Goal: Task Accomplishment & Management: Manage account settings

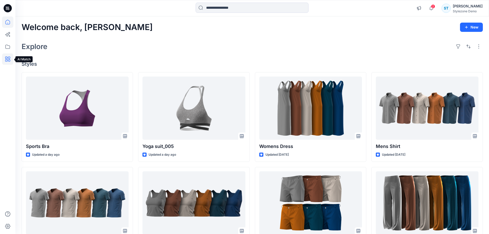
click at [8, 58] on icon at bounding box center [7, 58] width 11 height 11
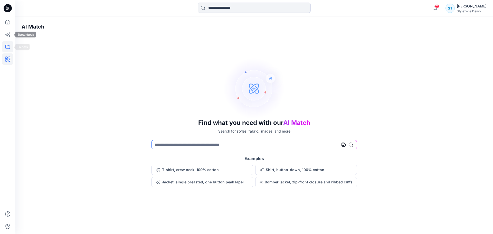
click at [5, 43] on icon at bounding box center [7, 46] width 11 height 11
click at [8, 22] on icon at bounding box center [7, 21] width 11 height 11
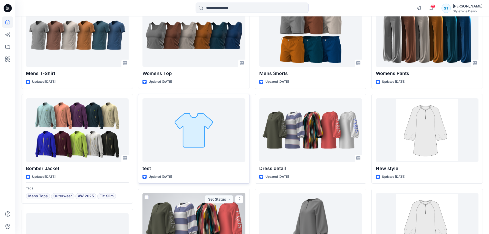
scroll to position [136, 0]
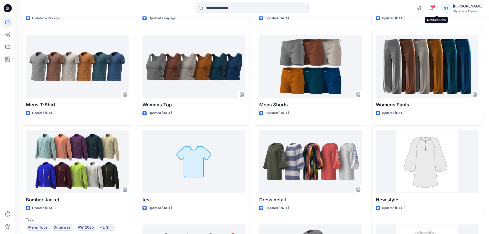
click at [435, 8] on span "2" at bounding box center [433, 6] width 4 height 4
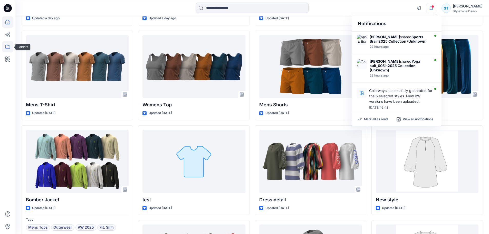
click at [9, 45] on icon at bounding box center [7, 46] width 11 height 11
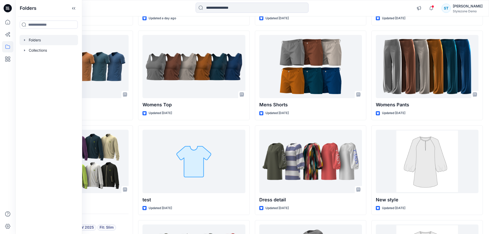
click at [25, 40] on icon "button" at bounding box center [25, 40] width 4 height 4
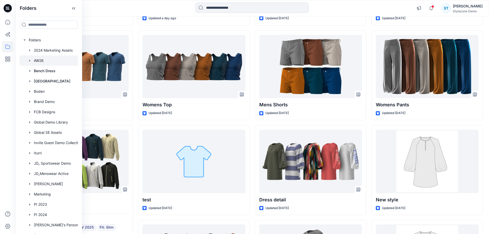
click at [41, 58] on div at bounding box center [56, 60] width 72 height 10
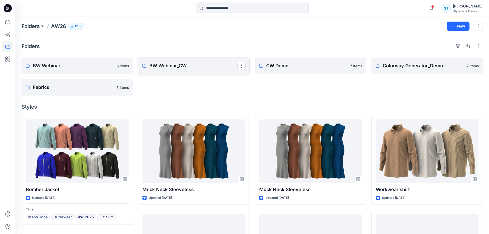
click at [185, 70] on link "BW Webinar_CW" at bounding box center [193, 66] width 111 height 16
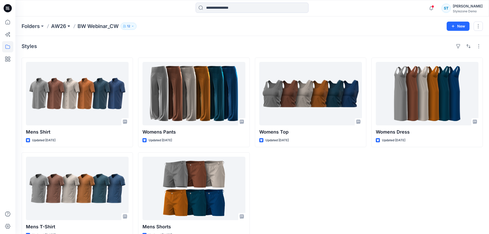
click at [69, 25] on button at bounding box center [68, 26] width 5 height 7
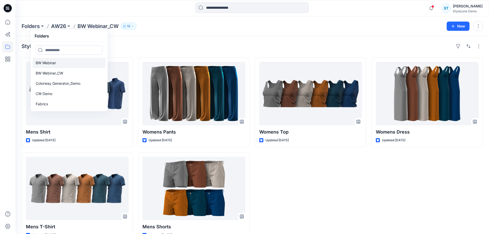
click at [59, 66] on link "BW Webinar" at bounding box center [69, 63] width 73 height 10
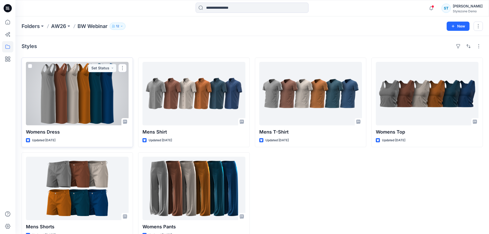
click at [84, 84] on div at bounding box center [77, 93] width 103 height 63
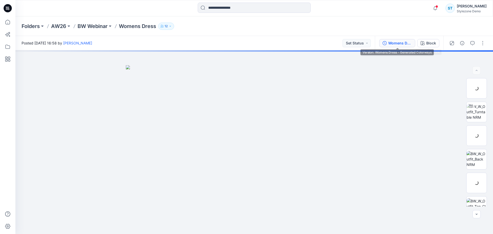
click at [404, 41] on div "Womens Dress - Generated Colorways" at bounding box center [400, 43] width 24 height 6
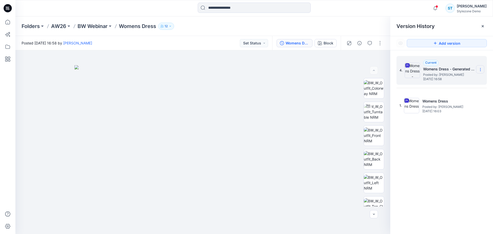
click at [483, 70] on section at bounding box center [480, 69] width 8 height 8
click at [449, 111] on span "Delete Version" at bounding box center [445, 113] width 24 height 6
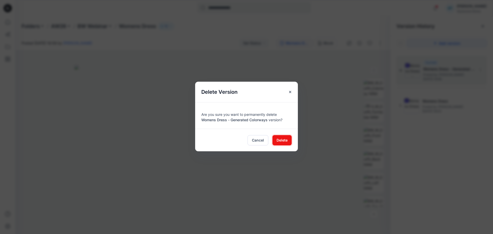
drag, startPoint x: 279, startPoint y: 140, endPoint x: 271, endPoint y: 137, distance: 8.9
click at [279, 140] on span "Delete" at bounding box center [282, 139] width 11 height 5
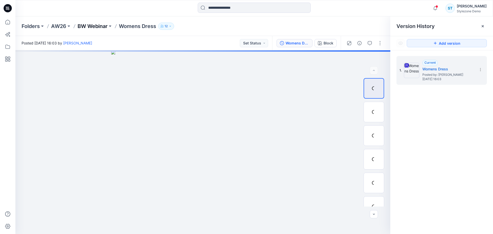
click at [86, 28] on p "BW Webinar" at bounding box center [93, 26] width 30 height 7
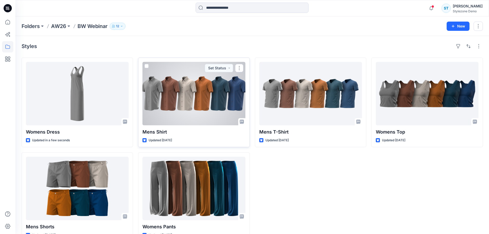
click at [175, 91] on div at bounding box center [194, 93] width 103 height 63
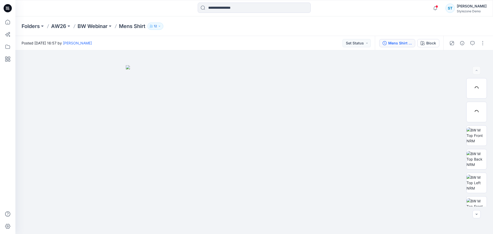
click at [410, 44] on div "Mens Shirt - Generated Colorways" at bounding box center [400, 43] width 24 height 6
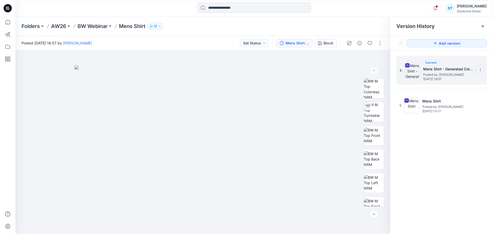
click at [479, 68] on icon at bounding box center [481, 70] width 4 height 4
click at [443, 111] on span "Delete Version" at bounding box center [445, 113] width 24 height 6
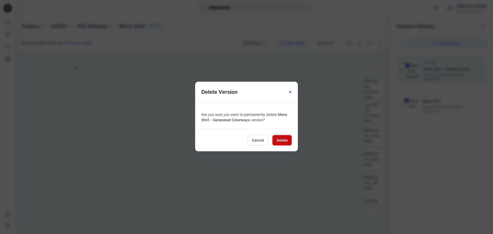
click at [280, 143] on button "Delete" at bounding box center [282, 140] width 19 height 10
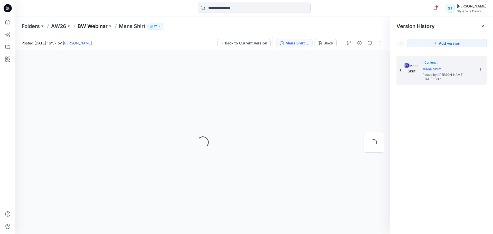
click at [84, 27] on p "BW Webinar" at bounding box center [93, 26] width 30 height 7
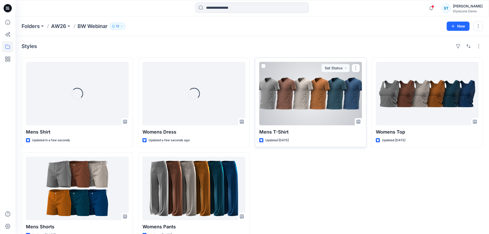
click at [297, 90] on div at bounding box center [310, 93] width 103 height 63
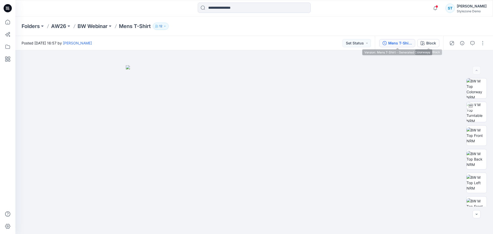
click at [405, 43] on div "Mens T-Shirt - Generated Colorways" at bounding box center [400, 43] width 24 height 6
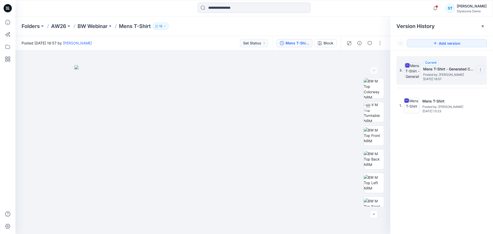
click at [482, 71] on icon at bounding box center [481, 70] width 4 height 4
click at [435, 114] on span "Delete Version" at bounding box center [445, 113] width 24 height 6
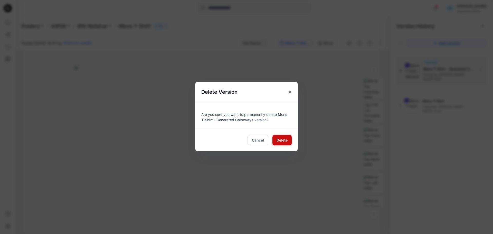
click at [282, 140] on span "Delete" at bounding box center [282, 139] width 11 height 5
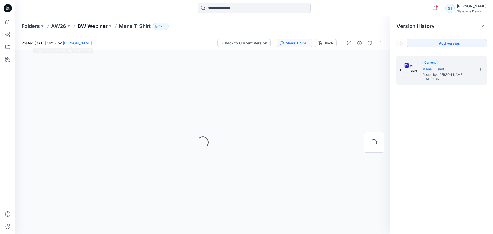
click at [94, 26] on p "BW Webinar" at bounding box center [93, 26] width 30 height 7
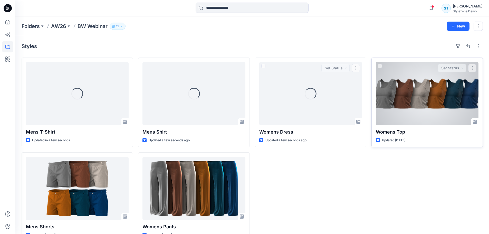
click at [402, 102] on div at bounding box center [427, 93] width 103 height 63
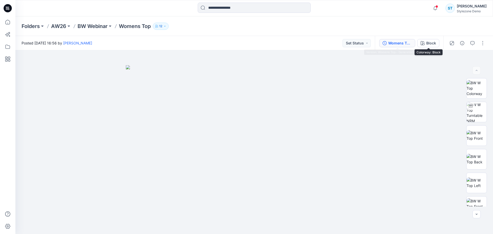
click at [404, 44] on div "Womens Top - Generated Colorways" at bounding box center [400, 43] width 24 height 6
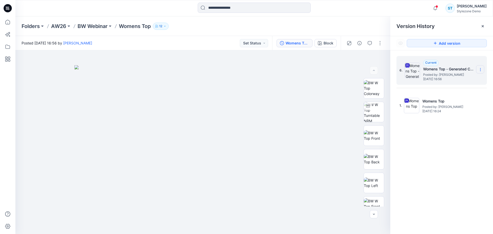
click at [483, 68] on section at bounding box center [480, 69] width 8 height 8
click at [442, 111] on span "Delete Version" at bounding box center [445, 113] width 24 height 6
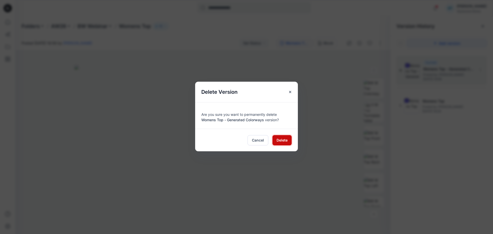
click at [286, 138] on span "Delete" at bounding box center [282, 139] width 11 height 5
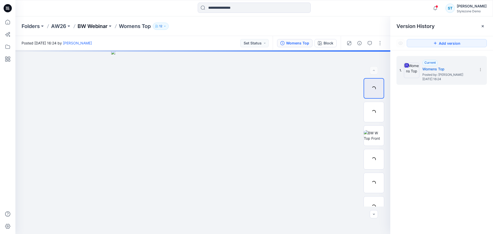
click at [97, 29] on p "BW Webinar" at bounding box center [93, 26] width 30 height 7
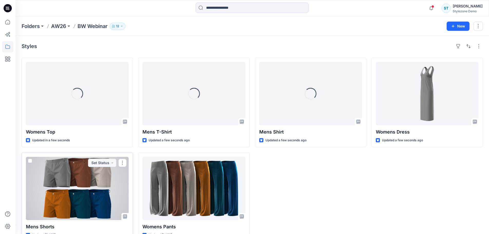
click at [74, 205] on div at bounding box center [77, 188] width 103 height 63
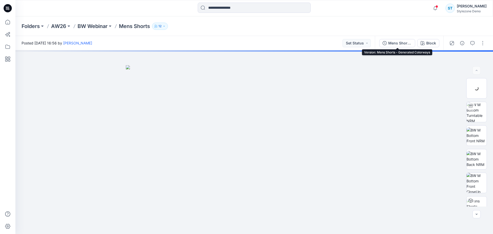
drag, startPoint x: 388, startPoint y: 43, endPoint x: 403, endPoint y: 57, distance: 20.5
click at [388, 44] on button "Mens Shorts - Generated Colorways" at bounding box center [397, 43] width 36 height 8
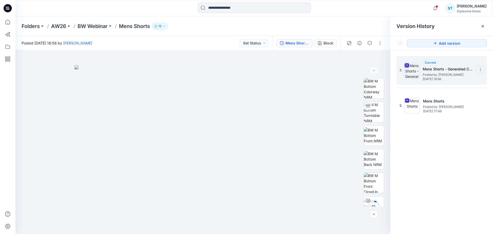
click at [481, 68] on icon at bounding box center [481, 70] width 4 height 4
click at [442, 110] on span "Delete Version" at bounding box center [445, 113] width 24 height 6
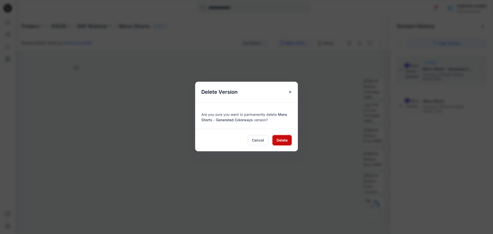
click at [281, 142] on span "Delete" at bounding box center [282, 139] width 11 height 5
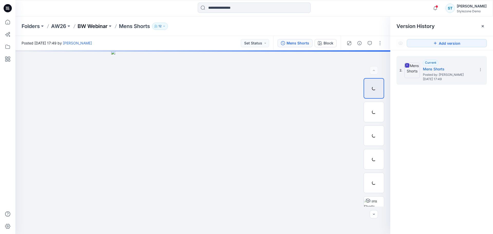
click at [96, 25] on p "BW Webinar" at bounding box center [93, 26] width 30 height 7
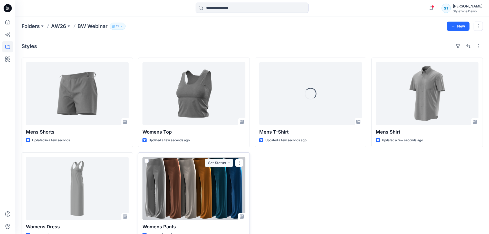
click at [178, 166] on div at bounding box center [194, 188] width 103 height 63
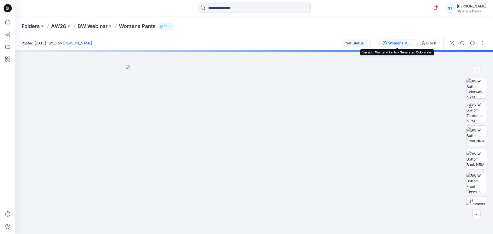
click at [404, 43] on div "Womens Pants - Generated Colorways" at bounding box center [400, 43] width 24 height 6
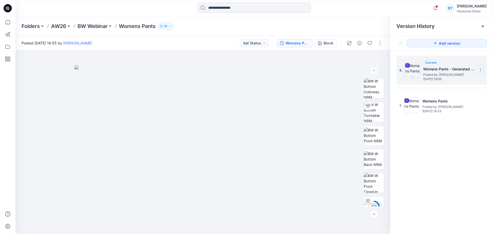
click at [480, 70] on icon at bounding box center [480, 70] width 0 height 0
click at [439, 112] on span "Delete Version" at bounding box center [445, 113] width 24 height 6
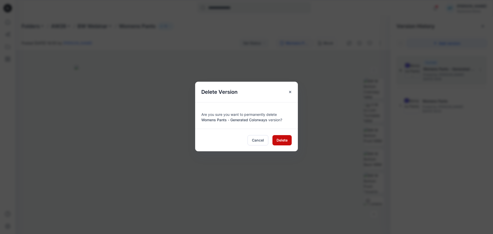
drag, startPoint x: 292, startPoint y: 141, endPoint x: 286, endPoint y: 141, distance: 5.7
click at [290, 141] on div "Cancel Delete" at bounding box center [246, 140] width 103 height 23
click at [286, 141] on span "Delete" at bounding box center [282, 139] width 11 height 5
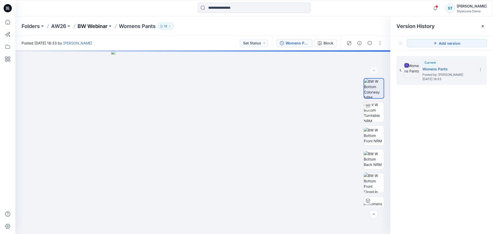
click at [90, 27] on p "BW Webinar" at bounding box center [93, 26] width 30 height 7
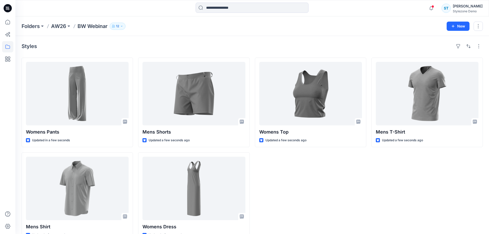
click at [203, 43] on div "Styles" at bounding box center [253, 46] width 462 height 8
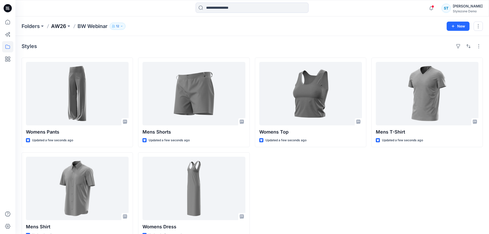
click at [63, 27] on p "AW26" at bounding box center [58, 26] width 15 height 7
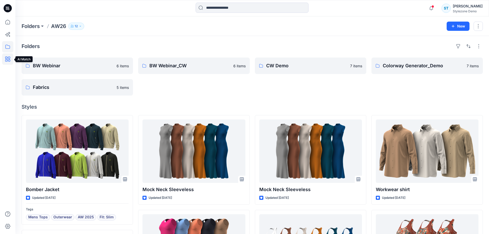
click at [7, 59] on icon at bounding box center [8, 59] width 2 height 2
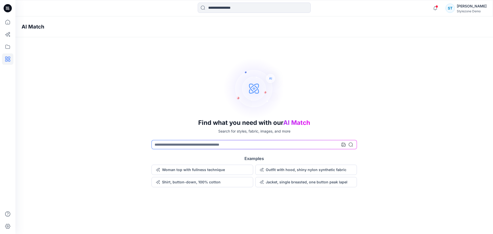
click at [343, 145] on icon at bounding box center [344, 145] width 4 height 4
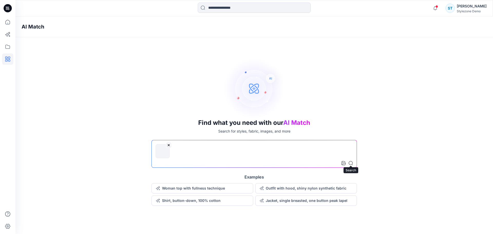
click at [351, 164] on icon at bounding box center [351, 163] width 4 height 4
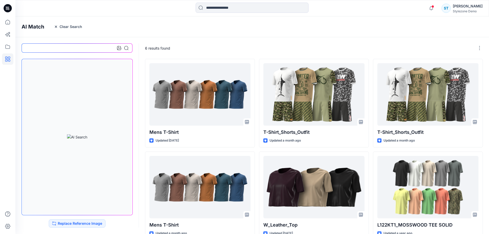
click at [276, 35] on div "AI Match Clear Search" at bounding box center [259, 26] width 489 height 21
click at [12, 47] on icon at bounding box center [7, 46] width 11 height 11
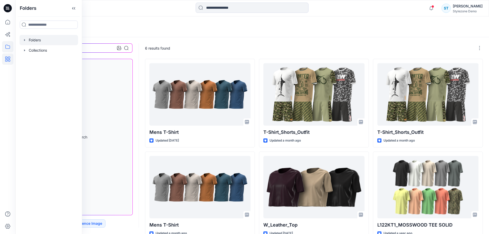
click at [22, 40] on div at bounding box center [49, 40] width 59 height 10
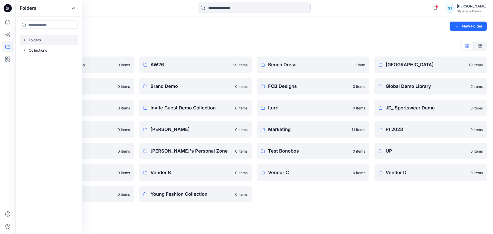
click at [146, 36] on div "Folders New Folder" at bounding box center [254, 26] width 478 height 20
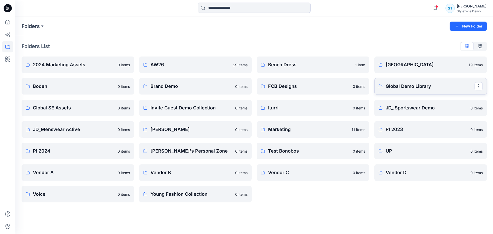
click at [426, 86] on p "Global Demo Library" at bounding box center [430, 86] width 89 height 7
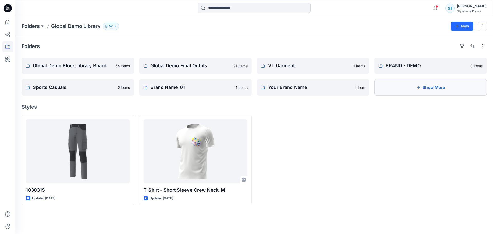
click at [405, 84] on button "Show More" at bounding box center [431, 87] width 113 height 16
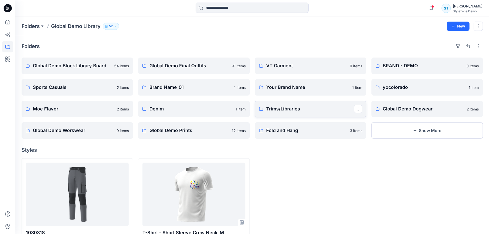
click at [287, 115] on link "Trims/Libraries" at bounding box center [310, 109] width 111 height 16
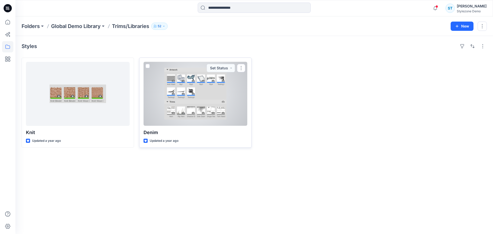
click at [218, 114] on div at bounding box center [196, 94] width 104 height 64
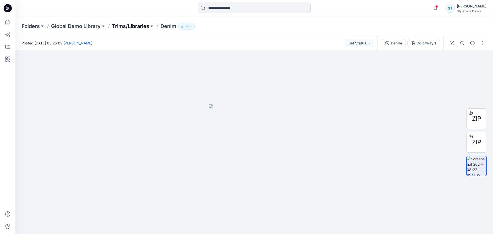
click at [123, 27] on p "Trims/Libraries" at bounding box center [130, 26] width 37 height 7
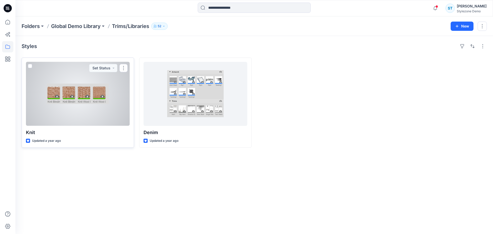
click at [83, 93] on div at bounding box center [78, 94] width 104 height 64
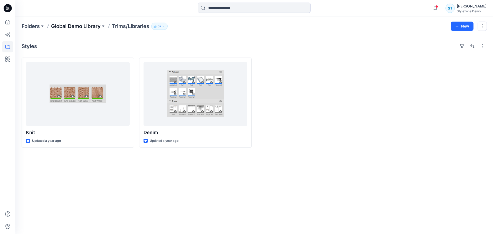
click at [88, 23] on p "Global Demo Library" at bounding box center [76, 26] width 50 height 7
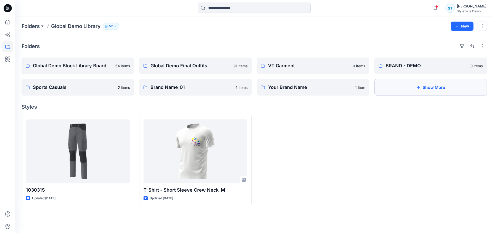
click at [421, 88] on button "Show More" at bounding box center [431, 87] width 113 height 16
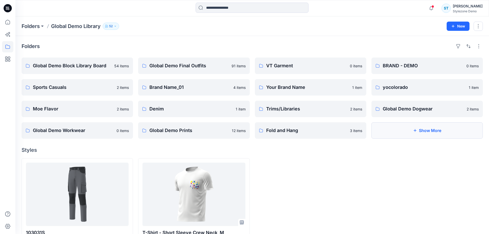
click at [408, 136] on button "Show More" at bounding box center [427, 130] width 111 height 16
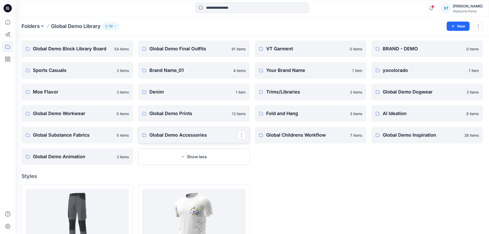
scroll to position [51, 0]
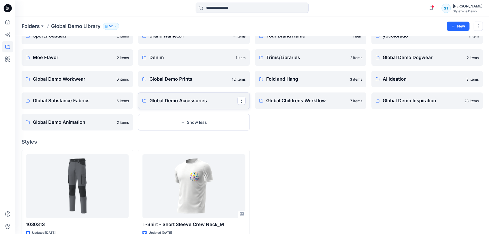
click at [199, 101] on p "Global Demo Accessories" at bounding box center [194, 100] width 88 height 7
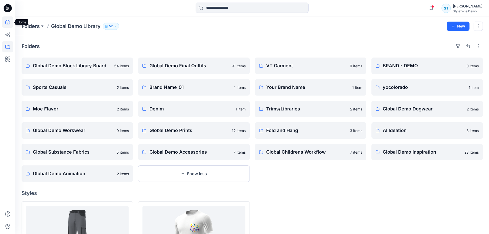
click at [7, 25] on icon at bounding box center [7, 21] width 11 height 11
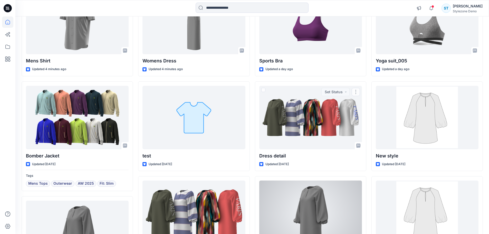
scroll to position [206, 0]
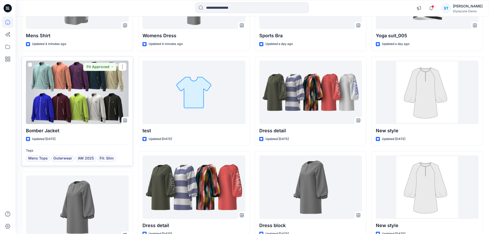
click at [66, 104] on div at bounding box center [77, 92] width 103 height 63
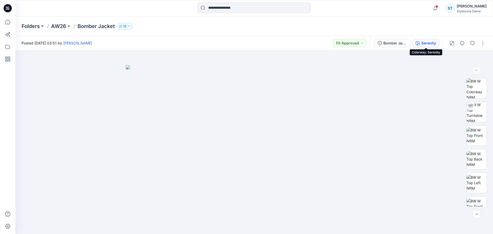
click at [420, 42] on icon "button" at bounding box center [418, 43] width 4 height 4
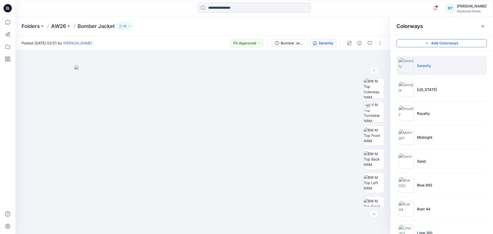
click at [434, 45] on button "Add Colorways" at bounding box center [442, 43] width 90 height 8
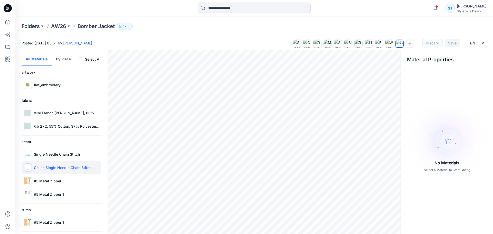
scroll to position [20, 0]
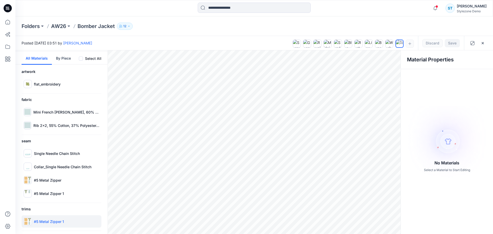
click at [50, 222] on p "#5 Metal Zipper 1" at bounding box center [49, 221] width 30 height 5
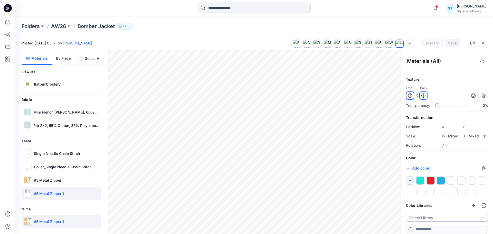
click at [431, 219] on button "Select Library" at bounding box center [447, 218] width 82 height 8
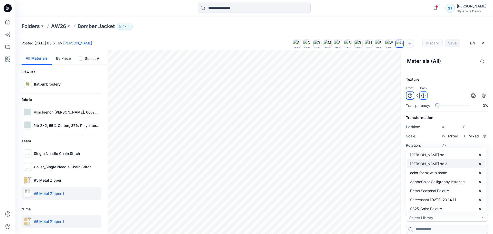
scroll to position [77, 0]
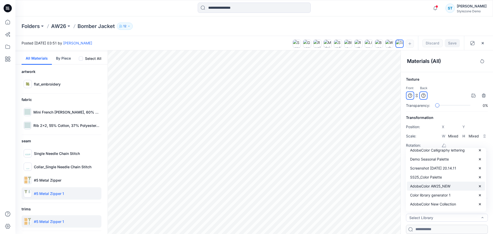
click at [438, 183] on p "AdobeColor AW25_NEW" at bounding box center [430, 185] width 40 height 5
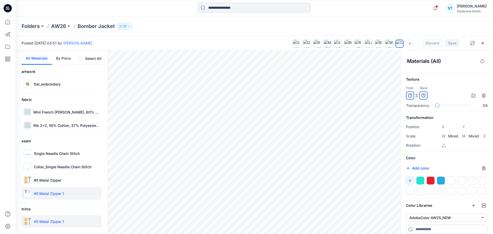
scroll to position [16, 0]
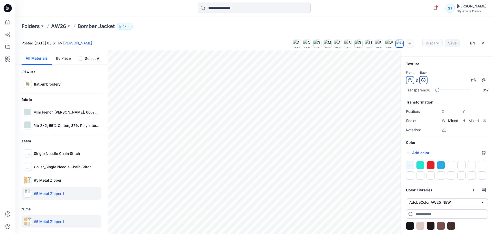
click at [411, 224] on div at bounding box center [410, 226] width 8 height 8
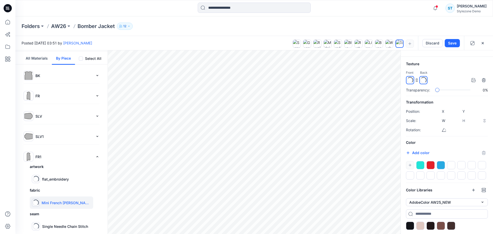
type input "****"
type input "*****"
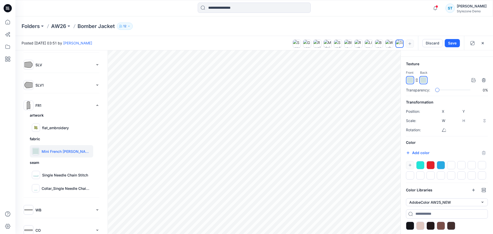
scroll to position [0, 0]
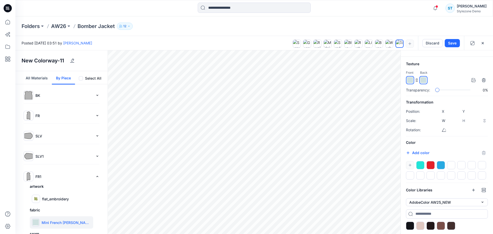
click at [31, 79] on button "All Materials" at bounding box center [37, 77] width 30 height 13
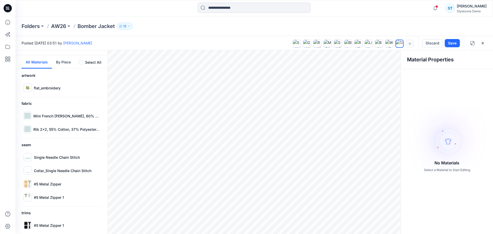
scroll to position [20, 0]
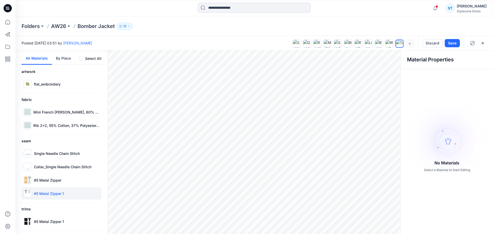
click at [64, 196] on div "#5 Metal Zipper 1" at bounding box center [62, 193] width 80 height 12
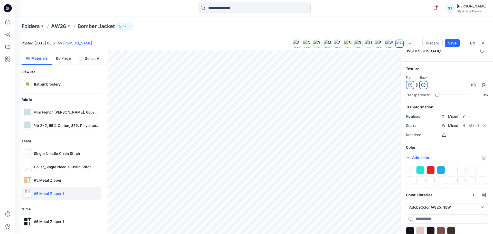
scroll to position [16, 0]
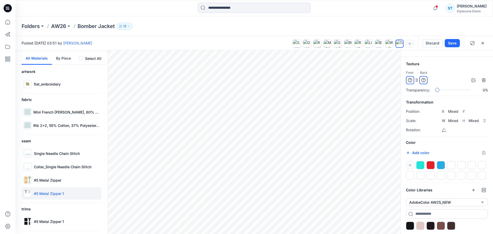
click at [412, 223] on div at bounding box center [410, 226] width 8 height 8
click at [54, 182] on p "#5 Metal Zipper" at bounding box center [47, 180] width 27 height 5
click at [411, 226] on div at bounding box center [410, 226] width 8 height 8
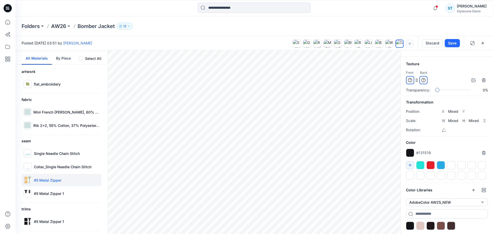
click at [61, 180] on p "#5 Metal Zipper" at bounding box center [47, 180] width 27 height 5
click at [63, 180] on div "#5 Metal Zipper" at bounding box center [62, 180] width 80 height 12
click at [66, 194] on div "#5 Metal Zipper 1" at bounding box center [62, 193] width 80 height 12
click at [73, 179] on div "#5 Metal Zipper" at bounding box center [62, 180] width 80 height 12
click at [408, 226] on div at bounding box center [410, 226] width 8 height 8
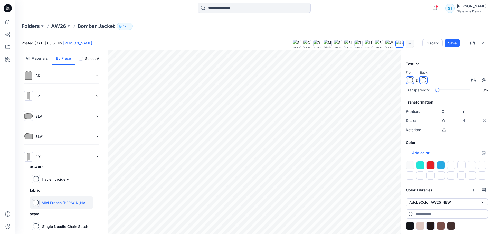
type input "****"
type input "*****"
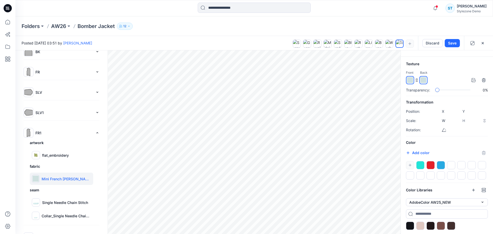
scroll to position [1, 0]
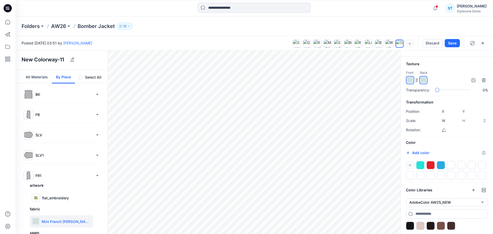
click at [40, 79] on button "All Materials" at bounding box center [37, 76] width 30 height 13
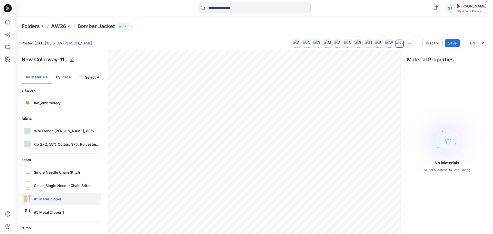
click at [67, 198] on div "#5 Metal Zipper" at bounding box center [62, 199] width 80 height 12
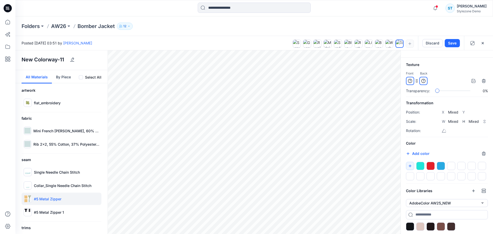
scroll to position [16, 0]
click at [409, 224] on div at bounding box center [410, 226] width 8 height 8
click at [419, 222] on div at bounding box center [420, 226] width 8 height 8
click at [432, 202] on button "AdobeColor AW25_NEW" at bounding box center [447, 202] width 82 height 8
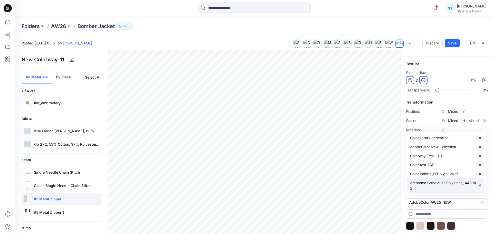
scroll to position [120, 0]
click at [430, 192] on p "100 colorways 1" at bounding box center [423, 194] width 27 height 5
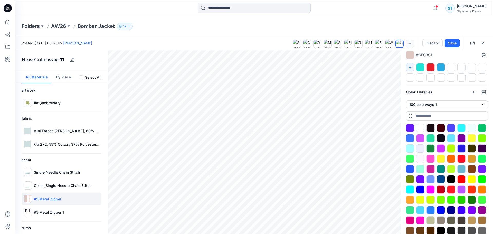
scroll to position [119, 0]
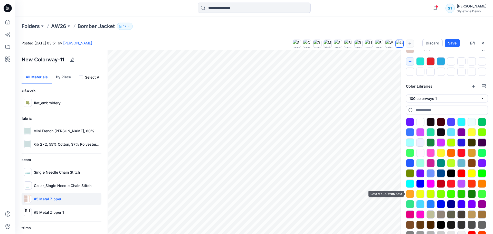
click at [411, 194] on div at bounding box center [410, 194] width 8 height 8
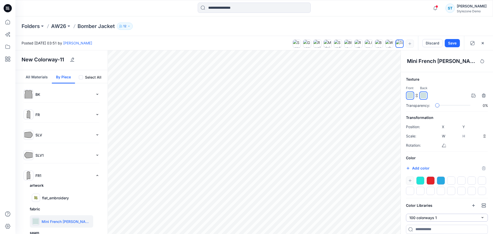
click at [436, 216] on button "100 colorways 1" at bounding box center [447, 218] width 82 height 8
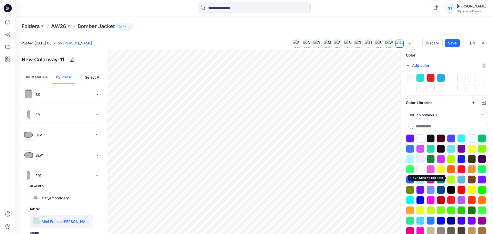
scroll to position [140, 0]
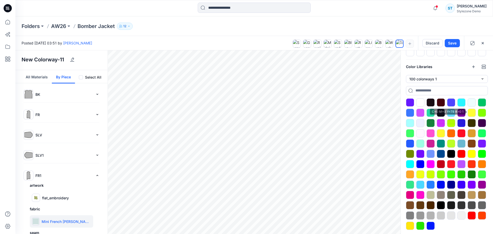
click at [472, 111] on div at bounding box center [472, 113] width 8 height 8
click at [38, 80] on button "All Materials" at bounding box center [37, 76] width 30 height 13
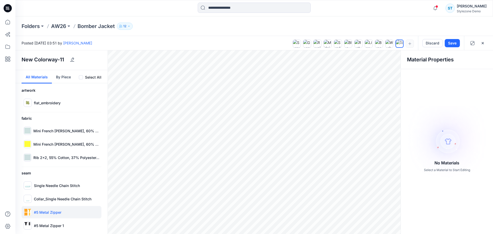
click at [47, 210] on p "#5 Metal Zipper" at bounding box center [47, 212] width 27 height 5
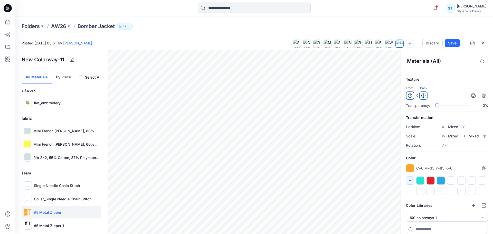
scroll to position [128, 0]
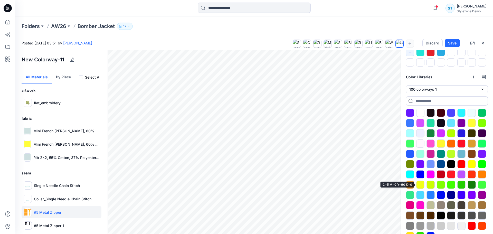
click at [422, 186] on div at bounding box center [420, 185] width 8 height 8
click at [59, 226] on p "#5 Metal Zipper 1" at bounding box center [49, 225] width 30 height 5
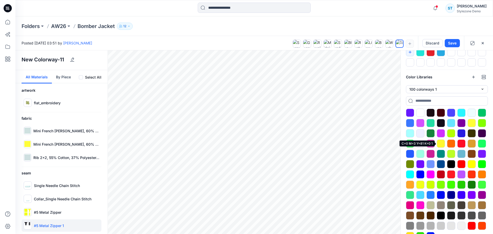
click at [442, 145] on div at bounding box center [441, 143] width 8 height 8
click at [470, 164] on div at bounding box center [472, 164] width 8 height 8
click at [51, 226] on p "#5 Metal Zipper 1" at bounding box center [49, 225] width 30 height 5
click at [27, 226] on div at bounding box center [28, 225] width 8 height 8
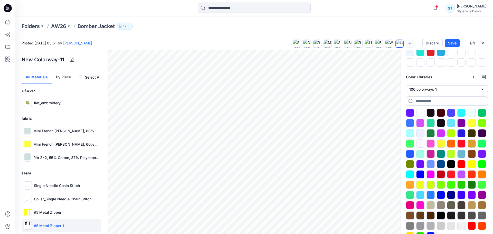
scroll to position [77, 0]
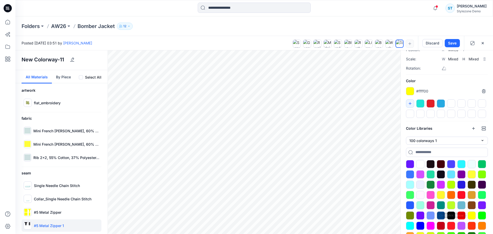
click at [477, 216] on ul at bounding box center [447, 226] width 82 height 132
click at [473, 216] on div at bounding box center [472, 215] width 8 height 8
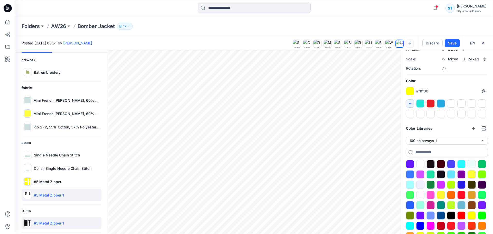
scroll to position [33, 0]
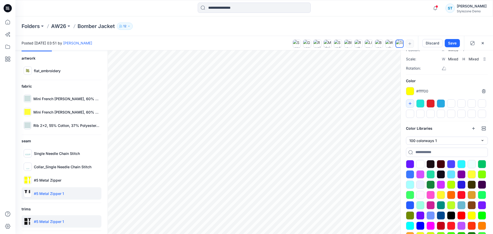
click at [62, 220] on p "#5 Metal Zipper 1" at bounding box center [49, 221] width 30 height 5
type input "****"
click at [468, 214] on div at bounding box center [472, 215] width 8 height 8
click at [470, 215] on div at bounding box center [472, 215] width 8 height 8
click at [472, 174] on div at bounding box center [472, 174] width 8 height 8
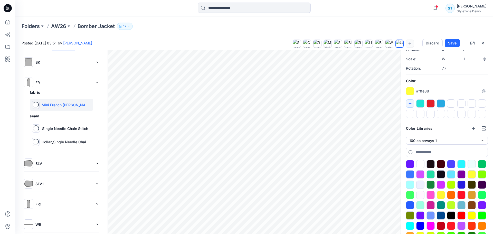
type input "****"
type input "*****"
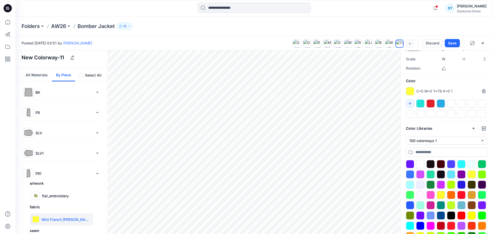
scroll to position [0, 0]
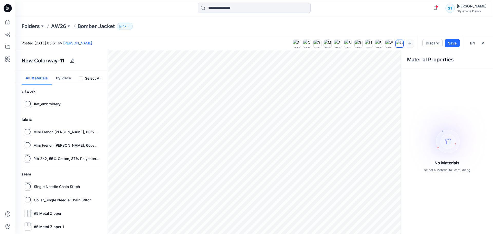
click at [45, 78] on button "All Materials" at bounding box center [37, 77] width 30 height 13
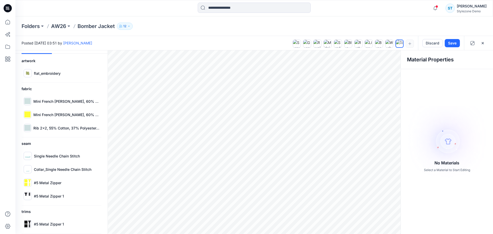
scroll to position [33, 0]
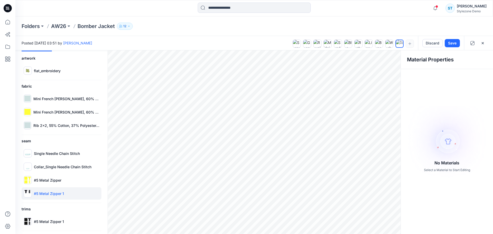
click at [60, 193] on p "#5 Metal Zipper 1" at bounding box center [49, 193] width 30 height 5
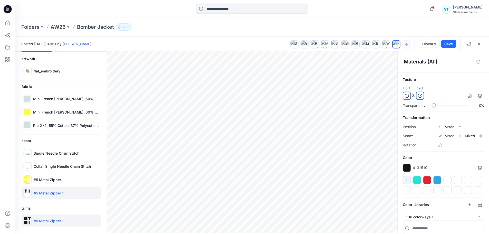
scroll to position [103, 0]
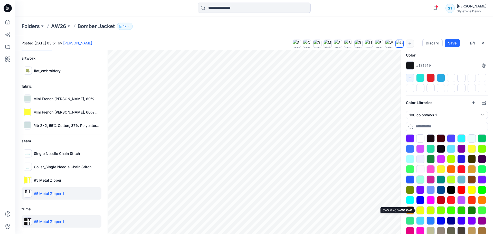
click at [422, 208] on div at bounding box center [420, 210] width 8 height 8
click at [59, 25] on p "AW26" at bounding box center [58, 26] width 15 height 7
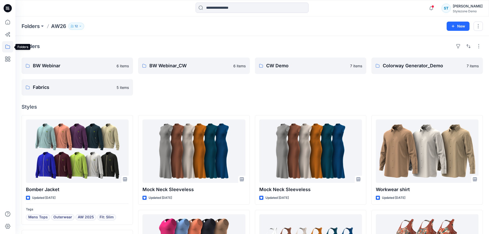
click at [8, 48] on icon at bounding box center [7, 46] width 11 height 11
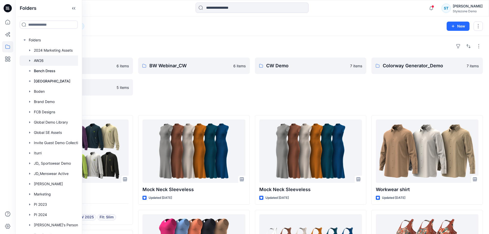
click at [31, 61] on icon "button" at bounding box center [30, 61] width 4 height 4
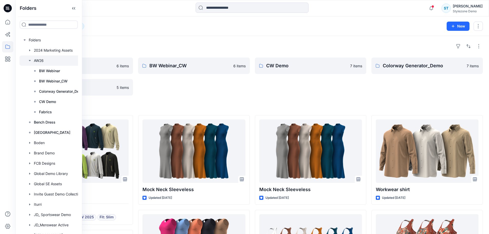
click at [43, 61] on div at bounding box center [56, 60] width 72 height 10
click at [45, 60] on div at bounding box center [56, 60] width 72 height 10
click at [40, 60] on div at bounding box center [56, 60] width 72 height 10
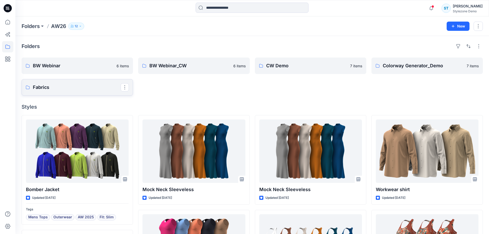
click at [102, 90] on p "Fabrics" at bounding box center [77, 87] width 88 height 7
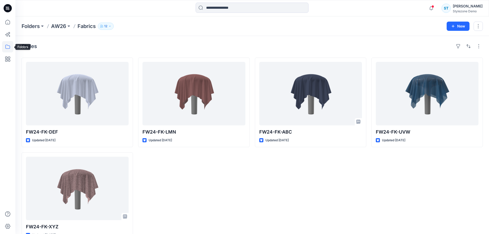
click at [8, 48] on icon at bounding box center [7, 46] width 11 height 11
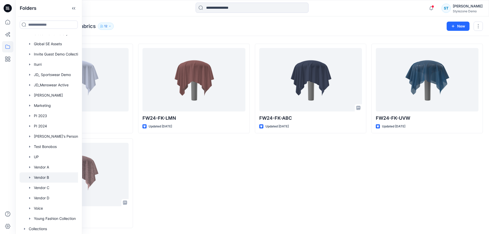
scroll to position [14, 0]
click at [51, 152] on div at bounding box center [56, 157] width 72 height 10
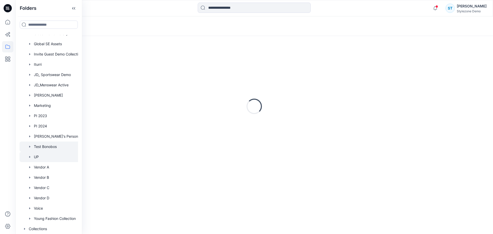
click at [51, 147] on div at bounding box center [56, 147] width 72 height 10
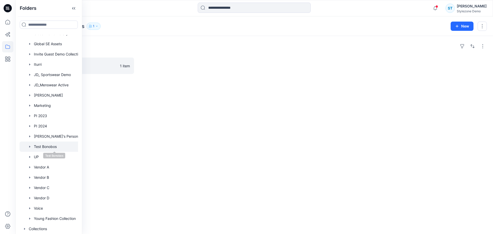
click at [163, 138] on div "Folders Test Bonobos Board 1 item" at bounding box center [254, 135] width 478 height 198
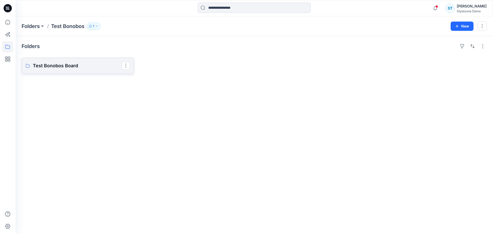
click at [75, 68] on p "Test Bonobos Board" at bounding box center [77, 65] width 89 height 7
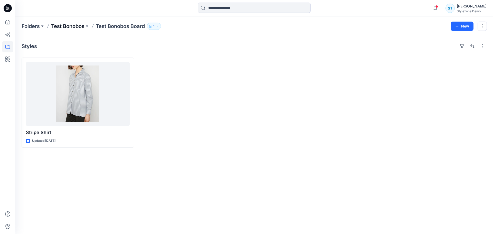
click at [64, 25] on p "Test Bonobos" at bounding box center [67, 26] width 33 height 7
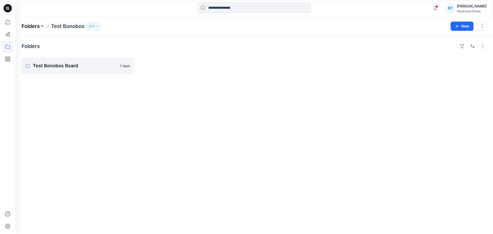
click at [36, 25] on p "Folders" at bounding box center [31, 26] width 18 height 7
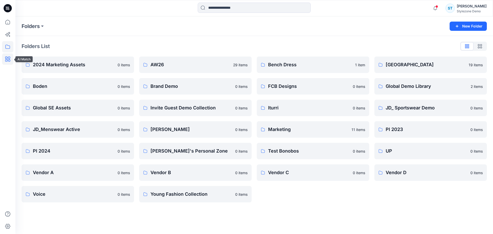
click at [4, 59] on icon at bounding box center [7, 58] width 11 height 11
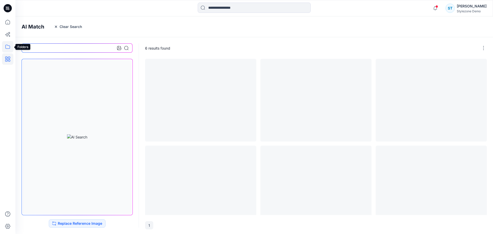
click at [5, 49] on icon at bounding box center [7, 46] width 11 height 11
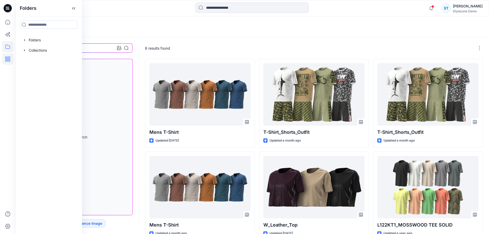
click at [146, 15] on div "Notifications Ronit Segev shared Sports Bra in 2025 Collection (Unknown) 29 hou…" at bounding box center [252, 8] width 474 height 16
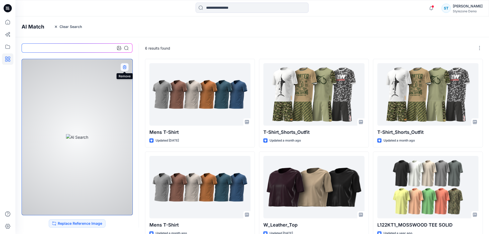
click at [126, 66] on icon "button" at bounding box center [125, 67] width 4 height 4
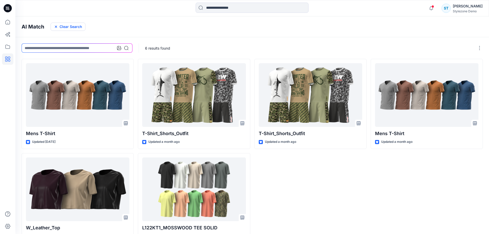
click at [57, 27] on icon "button" at bounding box center [56, 27] width 4 height 4
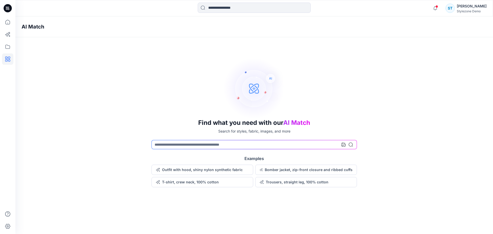
click at [5, 40] on div at bounding box center [7, 125] width 11 height 218
click at [6, 41] on div at bounding box center [7, 125] width 11 height 218
click at [7, 43] on icon at bounding box center [7, 46] width 11 height 11
click at [36, 42] on div at bounding box center [49, 40] width 59 height 10
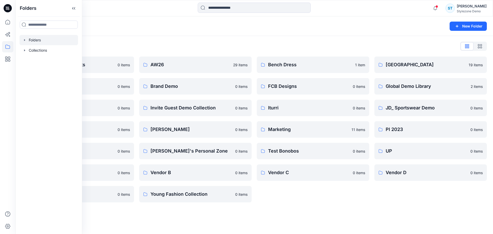
click at [180, 27] on div "Folders" at bounding box center [234, 26] width 425 height 7
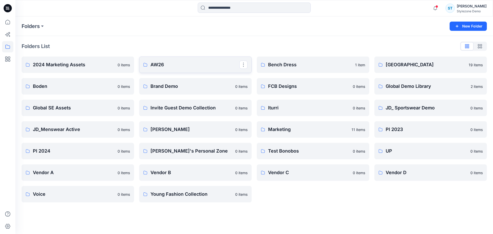
click at [156, 65] on p "AW26" at bounding box center [195, 64] width 89 height 7
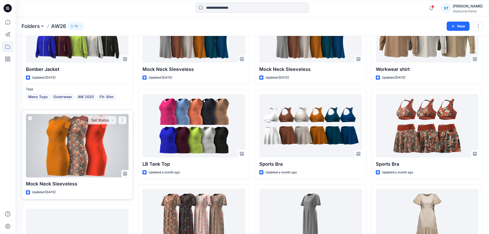
scroll to position [128, 0]
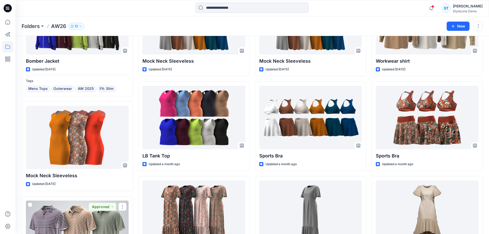
click at [79, 204] on div at bounding box center [77, 232] width 103 height 63
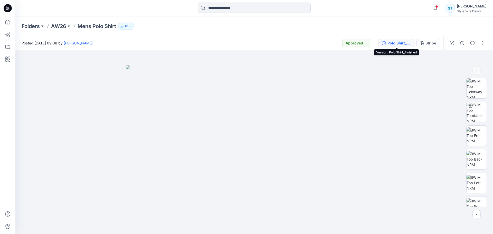
click at [399, 41] on div "Polo Shirt_Finished" at bounding box center [400, 43] width 24 height 6
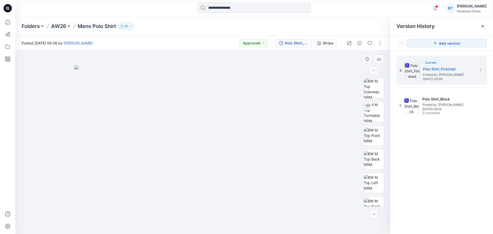
click at [347, 66] on div at bounding box center [202, 142] width 375 height 184
click at [481, 29] on div at bounding box center [483, 26] width 8 height 8
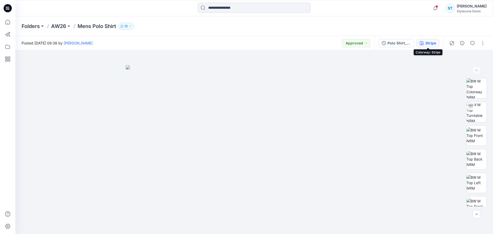
click at [434, 43] on div "Stripe" at bounding box center [431, 43] width 11 height 6
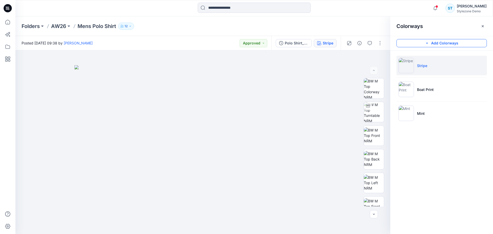
click at [439, 43] on button "Add Colorways" at bounding box center [442, 43] width 90 height 8
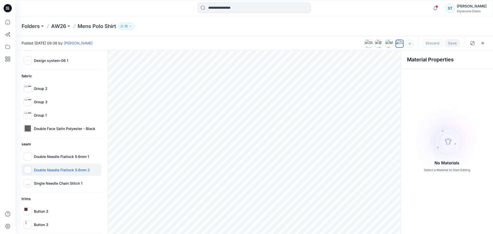
scroll to position [73, 0]
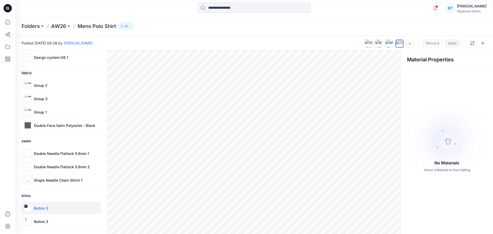
click at [45, 212] on div "Button 3" at bounding box center [62, 208] width 80 height 12
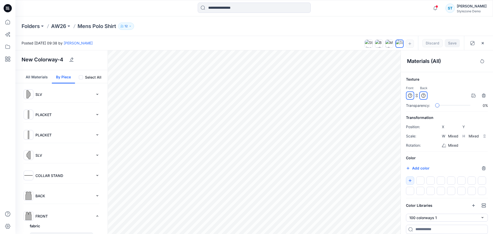
scroll to position [0, 0]
click at [44, 79] on button "All Materials" at bounding box center [37, 77] width 30 height 13
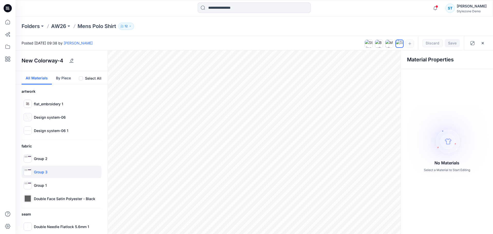
scroll to position [73, 0]
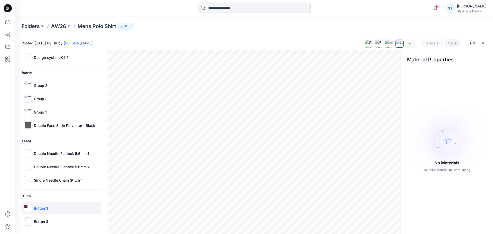
click at [51, 210] on div "Button 3" at bounding box center [62, 208] width 80 height 12
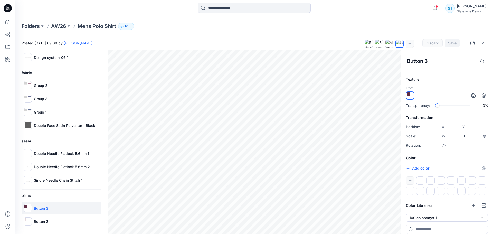
scroll to position [103, 0]
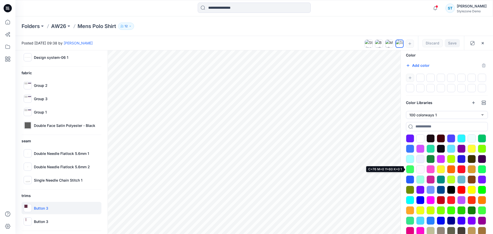
click at [410, 170] on div at bounding box center [410, 169] width 8 height 8
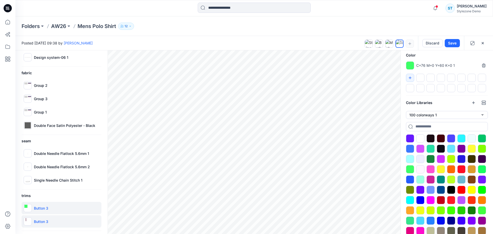
click at [50, 223] on div "Button 3" at bounding box center [62, 221] width 80 height 12
type input "****"
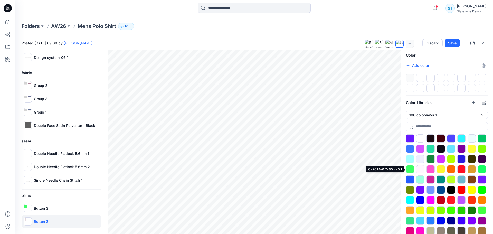
click at [412, 171] on div at bounding box center [410, 169] width 8 height 8
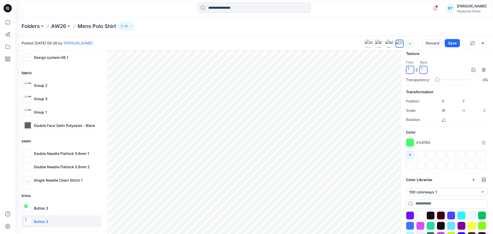
scroll to position [0, 0]
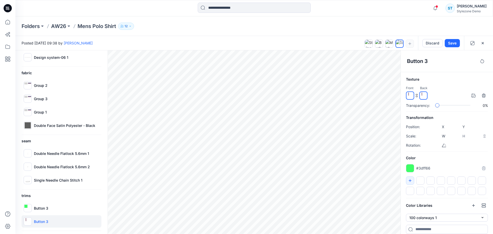
click at [409, 96] on div at bounding box center [410, 95] width 8 height 8
click at [408, 169] on div at bounding box center [410, 168] width 8 height 8
click at [408, 168] on div at bounding box center [410, 168] width 8 height 8
click at [423, 95] on img at bounding box center [422, 93] width 3 height 3
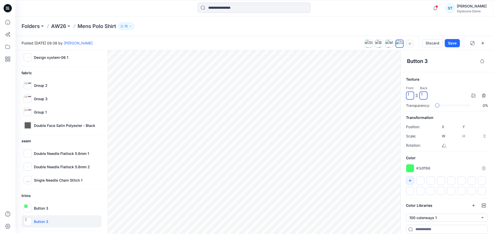
click at [424, 95] on div at bounding box center [423, 95] width 8 height 8
click at [412, 96] on div at bounding box center [410, 95] width 8 height 8
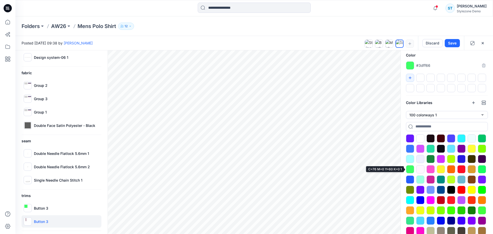
click at [413, 166] on div at bounding box center [410, 169] width 8 height 8
click at [49, 207] on div "Button 3" at bounding box center [62, 208] width 80 height 12
type input "****"
click at [56, 221] on div "Button 3" at bounding box center [62, 221] width 80 height 12
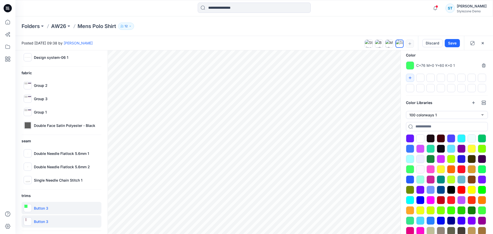
type input "****"
click at [59, 220] on div "Button 3" at bounding box center [62, 221] width 80 height 12
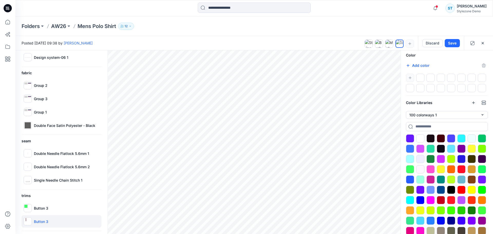
click at [59, 220] on div "Button 3" at bounding box center [62, 221] width 80 height 12
click at [39, 220] on p "Button 3" at bounding box center [41, 221] width 14 height 5
click at [25, 220] on img at bounding box center [25, 219] width 3 height 3
click at [26, 220] on img at bounding box center [25, 219] width 3 height 3
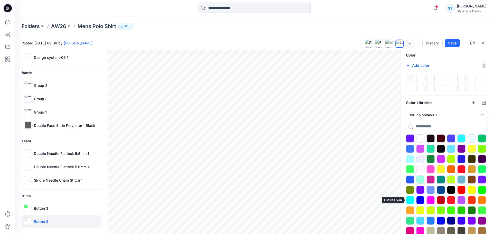
click at [410, 200] on div at bounding box center [410, 200] width 8 height 8
click at [412, 171] on div at bounding box center [410, 169] width 8 height 8
click at [53, 213] on div "Button 3" at bounding box center [62, 208] width 80 height 12
type input "****"
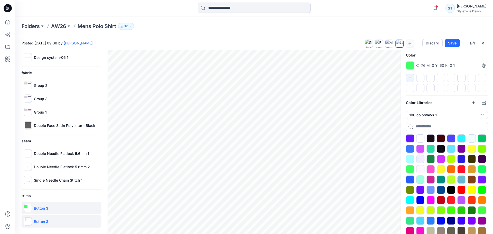
click at [56, 222] on div "Button 3" at bounding box center [62, 221] width 80 height 12
type input "****"
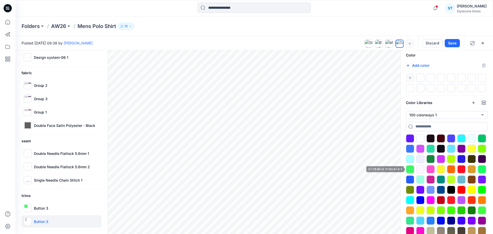
click at [413, 167] on div at bounding box center [410, 169] width 8 height 8
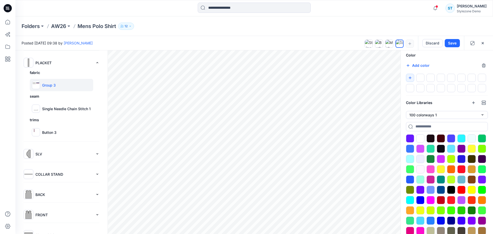
scroll to position [0, 0]
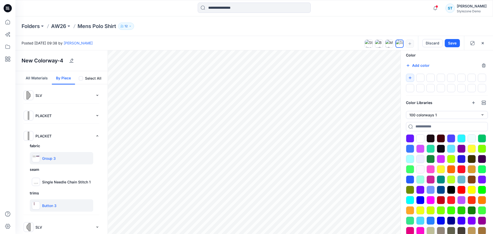
click at [44, 204] on p "Button 3" at bounding box center [49, 205] width 14 height 5
type input "****"
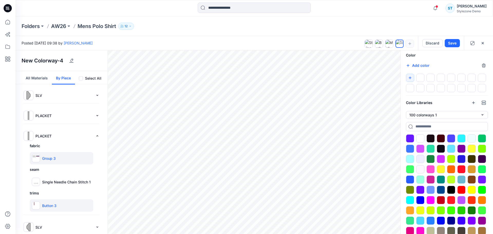
type input "****"
click at [407, 167] on div at bounding box center [410, 169] width 8 height 8
click at [34, 80] on button "All Materials" at bounding box center [37, 77] width 30 height 13
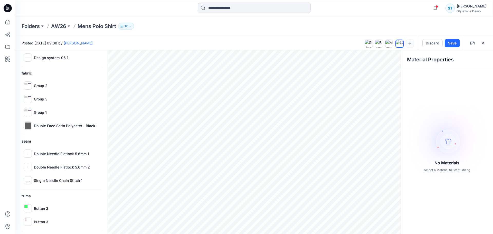
scroll to position [73, 0]
click at [59, 222] on div "Button 3" at bounding box center [62, 221] width 80 height 12
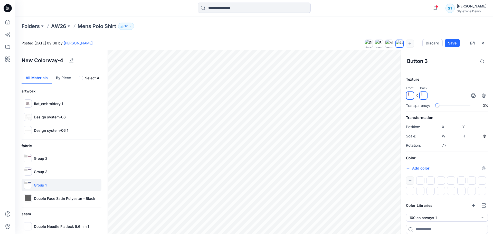
scroll to position [0, 0]
click at [67, 78] on button "By Piece" at bounding box center [63, 77] width 23 height 13
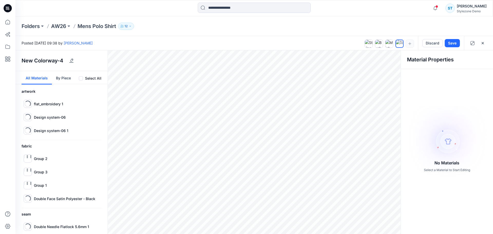
click at [37, 81] on button "All Materials" at bounding box center [37, 77] width 30 height 13
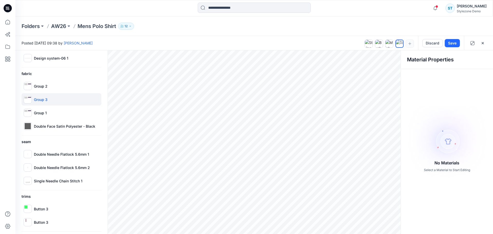
scroll to position [73, 0]
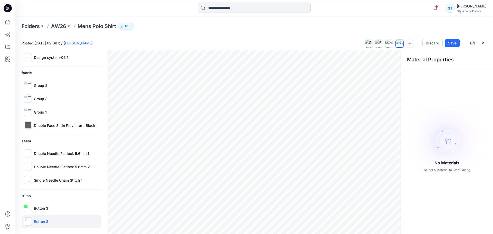
click at [50, 222] on div "Button 3" at bounding box center [62, 221] width 80 height 12
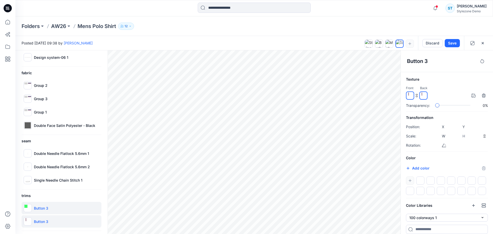
click at [49, 208] on div "Button 3" at bounding box center [62, 208] width 80 height 12
type input "****"
click at [48, 220] on p "Button 3" at bounding box center [41, 221] width 14 height 5
type input "****"
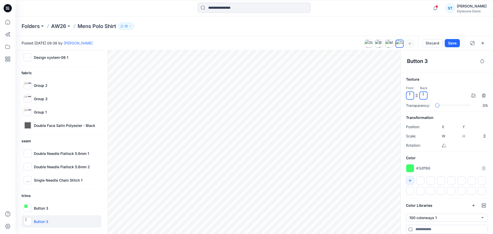
type input "****"
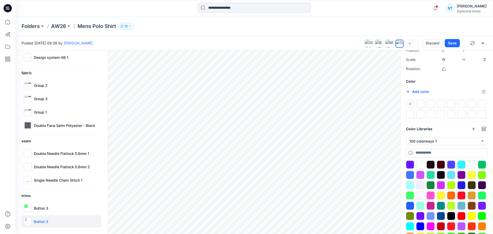
scroll to position [77, 0]
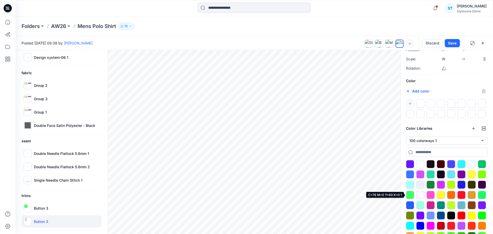
click at [410, 194] on div at bounding box center [410, 195] width 8 height 8
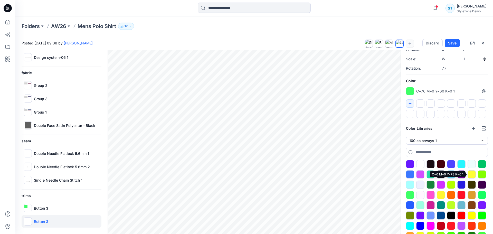
click at [472, 174] on div at bounding box center [472, 174] width 8 height 8
click at [59, 207] on div "Button 3" at bounding box center [62, 208] width 80 height 12
type input "****"
click at [474, 173] on div at bounding box center [472, 174] width 8 height 8
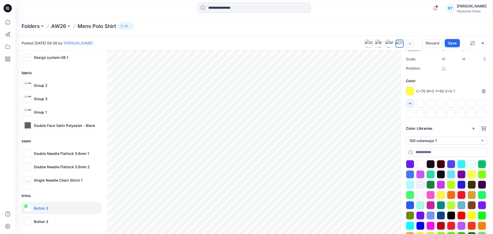
click at [473, 173] on div at bounding box center [472, 174] width 8 height 8
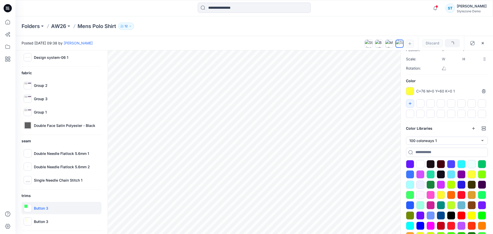
click at [473, 173] on div at bounding box center [472, 174] width 8 height 8
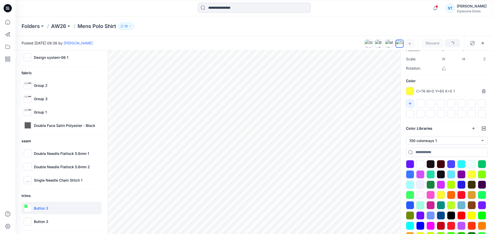
click at [473, 173] on div at bounding box center [472, 174] width 8 height 8
click at [39, 220] on p "Button 3" at bounding box center [41, 221] width 14 height 5
type input "****"
click at [47, 210] on p "Button 3" at bounding box center [41, 208] width 14 height 5
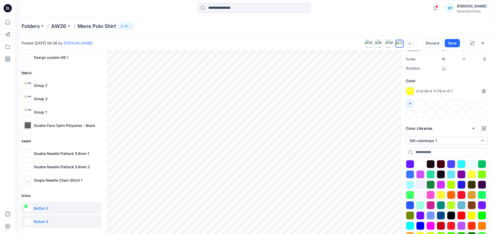
type input "****"
click at [439, 194] on div at bounding box center [441, 195] width 8 height 8
click at [470, 175] on div at bounding box center [472, 174] width 8 height 8
click at [46, 88] on p "Group 2" at bounding box center [41, 85] width 14 height 5
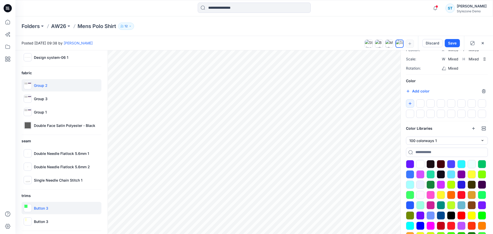
click at [44, 210] on p "Button 3" at bounding box center [41, 208] width 14 height 5
type input "****"
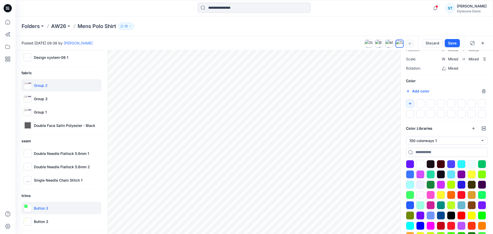
type input "****"
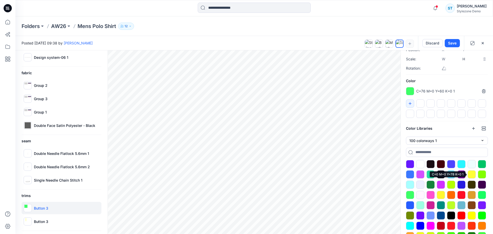
click at [472, 174] on div at bounding box center [472, 174] width 8 height 8
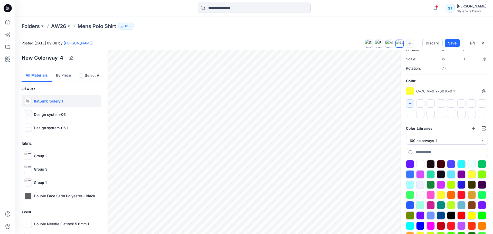
scroll to position [0, 0]
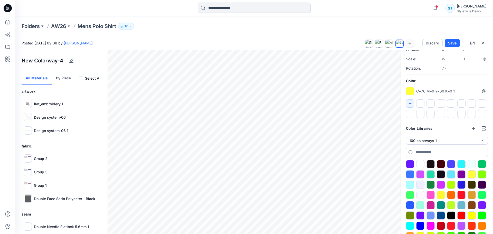
click at [58, 81] on button "By Piece" at bounding box center [63, 77] width 23 height 13
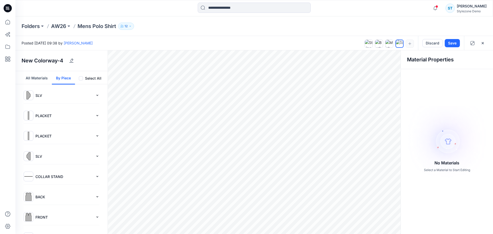
click at [51, 117] on p "PLACKET" at bounding box center [64, 115] width 58 height 5
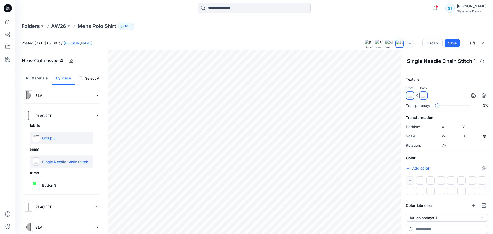
click at [49, 137] on p "Group 3" at bounding box center [49, 137] width 14 height 5
click at [34, 77] on button "All Materials" at bounding box center [37, 77] width 30 height 13
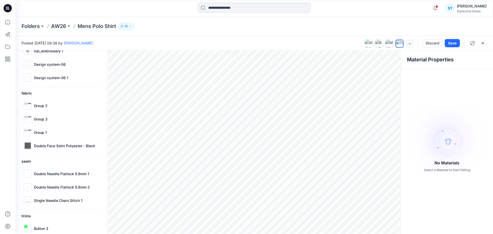
scroll to position [73, 0]
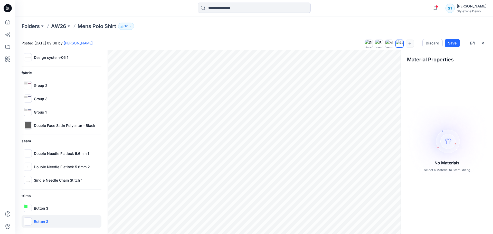
click at [40, 221] on p "Button 3" at bounding box center [41, 221] width 14 height 5
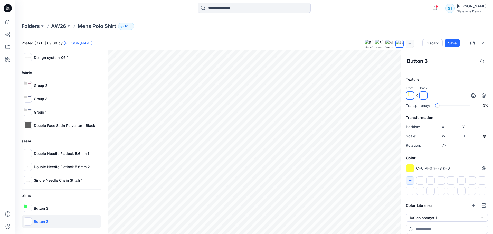
click at [409, 169] on div at bounding box center [410, 168] width 8 height 8
click at [454, 166] on div "C=0 M=0 Y=78 K=0 1 *******" at bounding box center [447, 168] width 82 height 8
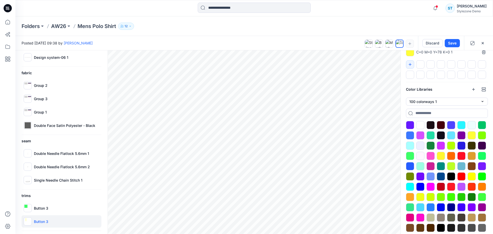
scroll to position [128, 0]
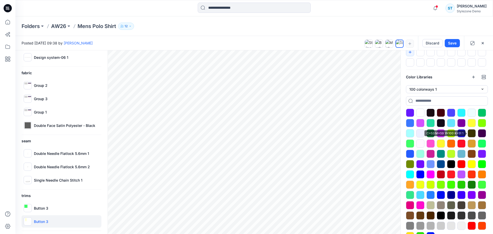
click at [472, 125] on div at bounding box center [472, 123] width 8 height 8
click at [44, 209] on p "Button 3" at bounding box center [41, 208] width 14 height 5
type input "****"
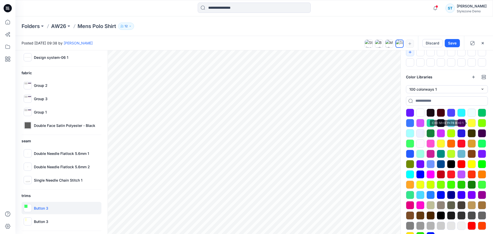
click at [471, 123] on div at bounding box center [472, 123] width 8 height 8
click at [473, 119] on div at bounding box center [472, 123] width 8 height 8
click at [41, 221] on p "Button 3" at bounding box center [41, 221] width 14 height 5
type input "****"
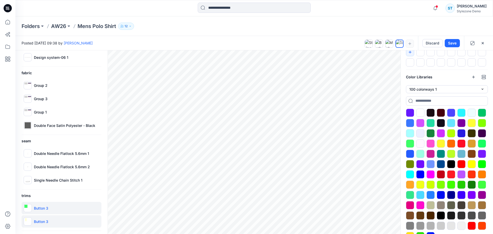
click at [45, 209] on p "Button 3" at bounding box center [41, 208] width 14 height 5
type input "****"
click at [473, 120] on div at bounding box center [472, 123] width 8 height 8
click at [470, 125] on div at bounding box center [472, 123] width 8 height 8
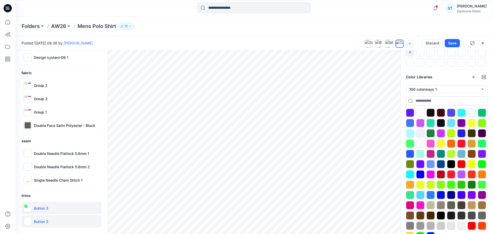
click at [37, 217] on div "Button 3" at bounding box center [62, 221] width 80 height 12
type input "****"
click at [39, 210] on p "Button 3" at bounding box center [41, 208] width 14 height 5
type input "****"
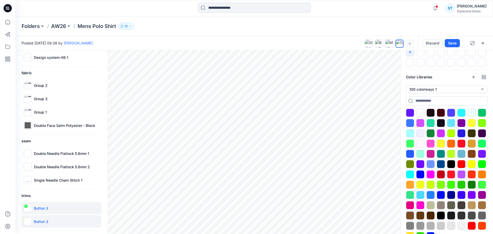
type input "****"
click at [445, 163] on div at bounding box center [441, 164] width 8 height 8
click at [32, 221] on div "Loading... Button 3" at bounding box center [62, 221] width 80 height 12
type input "****"
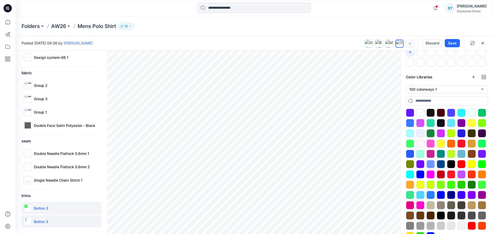
click at [46, 213] on div "Button 3" at bounding box center [62, 208] width 80 height 12
type input "****"
drag, startPoint x: 46, startPoint y: 210, endPoint x: 46, endPoint y: 222, distance: 11.6
click at [46, 222] on div "Button 3 Button 3" at bounding box center [62, 215] width 80 height 26
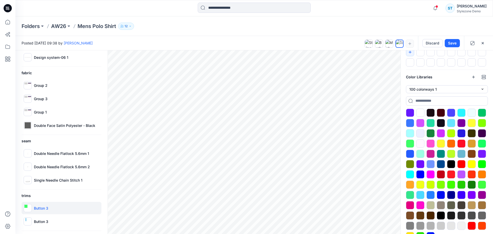
click at [44, 212] on div "Button 3" at bounding box center [62, 208] width 80 height 12
click at [440, 165] on div at bounding box center [441, 164] width 8 height 8
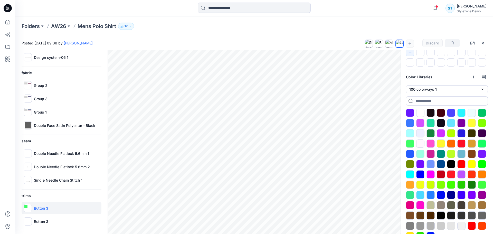
click at [440, 165] on div at bounding box center [441, 164] width 8 height 8
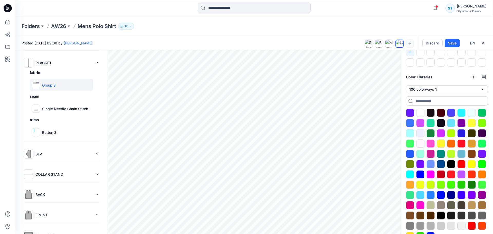
scroll to position [0, 0]
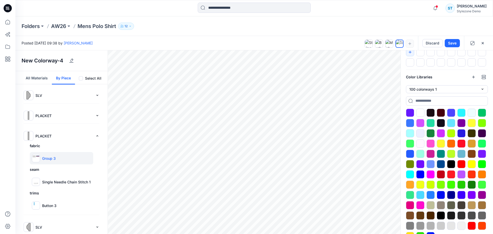
click at [39, 82] on button "All Materials" at bounding box center [37, 77] width 30 height 13
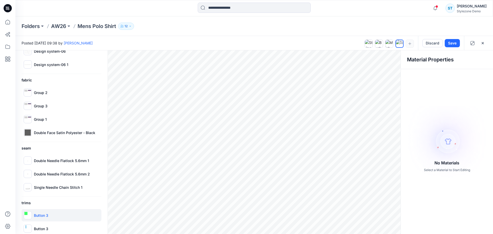
scroll to position [73, 0]
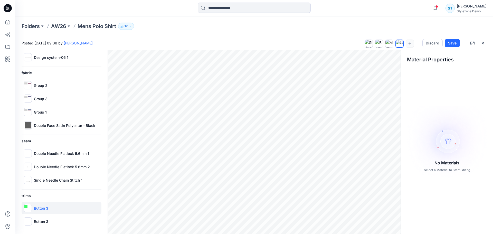
click at [44, 208] on p "Button 3" at bounding box center [41, 208] width 14 height 5
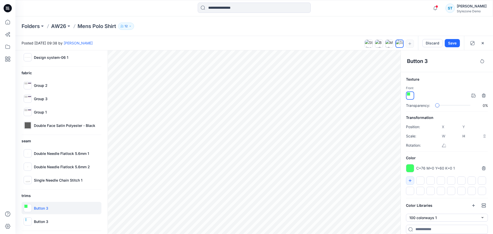
scroll to position [128, 0]
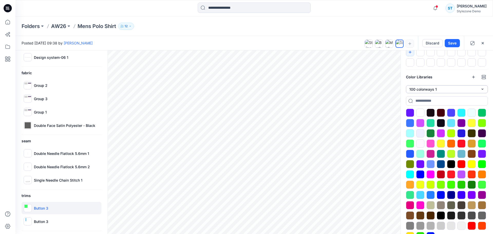
click at [442, 89] on button "100 colorways 1" at bounding box center [447, 89] width 82 height 8
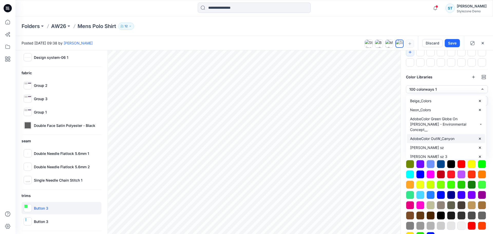
click at [433, 136] on p "AdobeColor OutW_Canyon" at bounding box center [432, 138] width 44 height 5
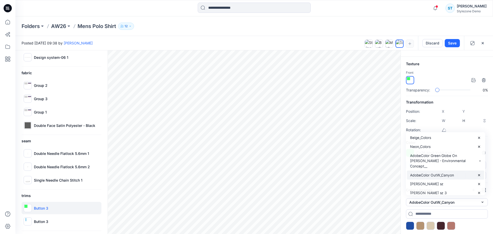
scroll to position [16, 0]
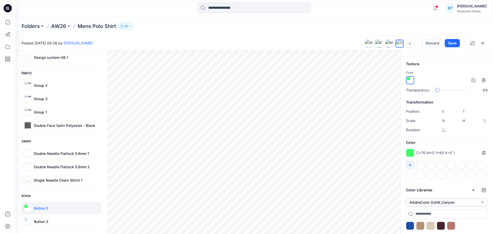
click at [428, 200] on button "AdobeColor OutW_Canyon" at bounding box center [447, 202] width 82 height 8
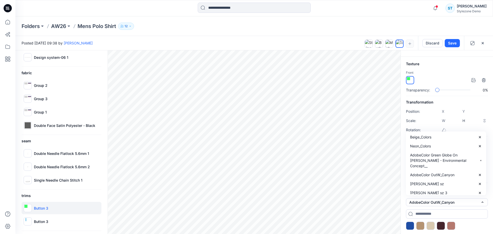
click at [417, 226] on div at bounding box center [420, 226] width 8 height 8
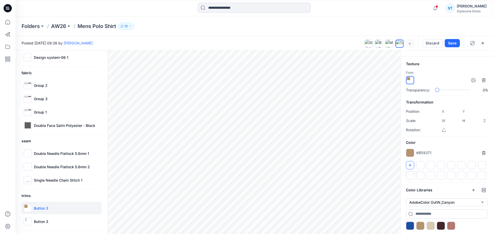
click at [410, 163] on icon "button" at bounding box center [410, 165] width 4 height 4
click at [46, 220] on p "Button 3" at bounding box center [41, 221] width 14 height 5
type input "****"
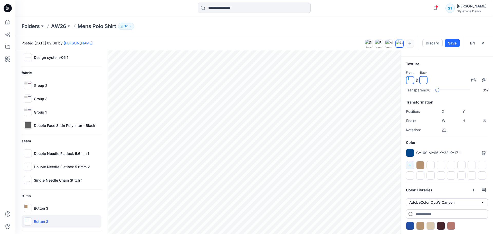
click at [419, 163] on div at bounding box center [420, 165] width 8 height 8
click at [435, 197] on div "Color Libraries AdobeColor OutW_Canyon Beige_Colors Neon_Colors AdobeColor Gree…" at bounding box center [447, 210] width 82 height 48
click at [436, 202] on button "AdobeColor OutW_Canyon" at bounding box center [447, 202] width 82 height 8
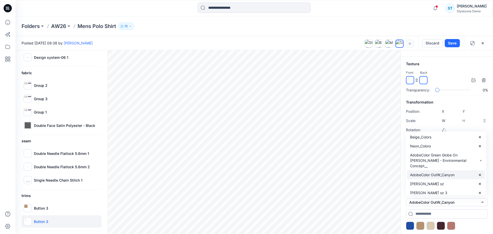
click at [434, 172] on p "AdobeColor OutW_Canyon" at bounding box center [432, 174] width 44 height 5
click at [434, 169] on div "Beige_Colors Neon_Colors AdobeColor Green Globe On Moss - Environmental Concept…" at bounding box center [446, 164] width 78 height 62
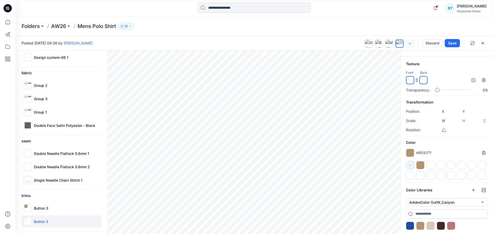
click at [453, 213] on input at bounding box center [447, 213] width 82 height 9
click at [452, 203] on button "AdobeColor OutW_Canyon" at bounding box center [447, 202] width 82 height 8
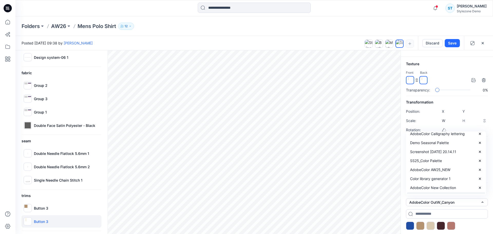
scroll to position [120, 0]
click at [430, 151] on p "Colorway Test 1 (1)" at bounding box center [426, 153] width 32 height 5
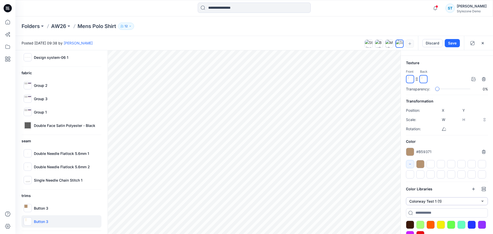
scroll to position [27, 0]
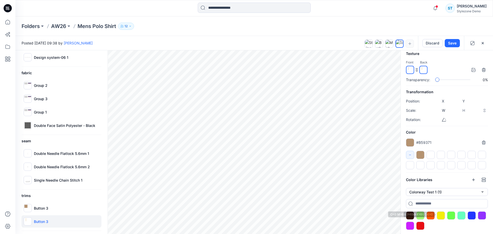
click at [433, 214] on div at bounding box center [431, 215] width 8 height 8
click at [410, 143] on div at bounding box center [410, 142] width 8 height 8
click at [453, 135] on div "Color C=0 M=64 Y=100 K=0 *******" at bounding box center [447, 149] width 82 height 40
click at [420, 153] on div at bounding box center [420, 155] width 8 height 8
click at [430, 154] on div at bounding box center [431, 155] width 8 height 8
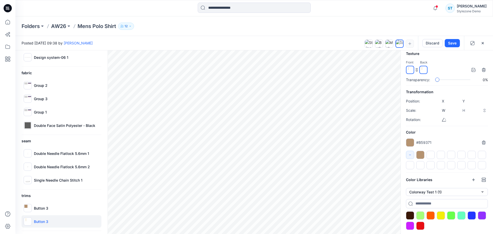
click at [409, 141] on div at bounding box center [410, 142] width 8 height 8
drag, startPoint x: 409, startPoint y: 141, endPoint x: 442, endPoint y: 149, distance: 33.6
click at [441, 150] on div "Color #B59371 *******" at bounding box center [447, 149] width 82 height 40
click at [431, 153] on div at bounding box center [431, 155] width 8 height 8
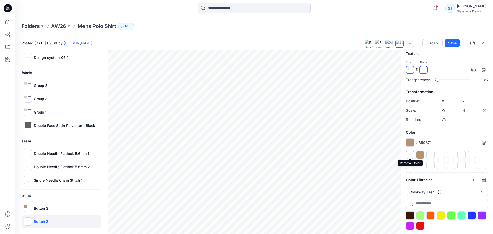
click at [410, 154] on icon "button" at bounding box center [410, 155] width 4 height 4
click at [410, 153] on icon "button" at bounding box center [410, 155] width 4 height 4
click at [430, 154] on div at bounding box center [431, 155] width 8 height 8
click at [41, 208] on p "Button 3" at bounding box center [41, 208] width 14 height 5
type input "****"
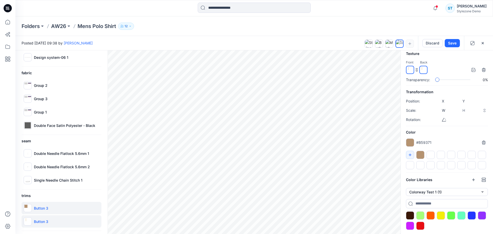
type input "****"
click at [39, 222] on p "Button 3" at bounding box center [41, 221] width 14 height 5
type input "****"
click at [450, 217] on div at bounding box center [451, 215] width 8 height 8
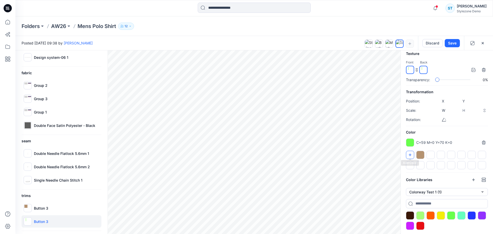
click at [410, 155] on icon "button" at bounding box center [410, 155] width 4 height 4
click at [61, 212] on div "Button 3" at bounding box center [62, 208] width 80 height 12
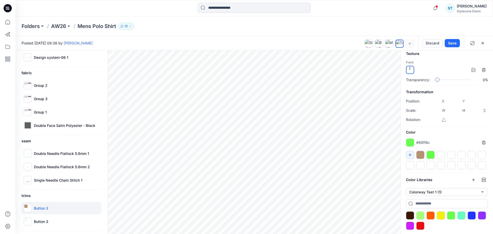
type input "****"
click at [431, 154] on div at bounding box center [431, 155] width 8 height 8
click at [440, 41] on button "Discard" at bounding box center [433, 43] width 20 height 8
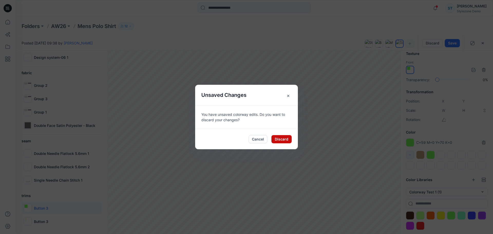
click at [285, 138] on button "Discard" at bounding box center [282, 139] width 20 height 8
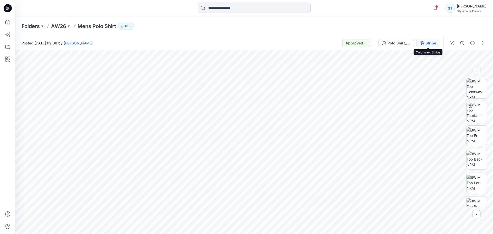
click at [435, 43] on div "Stripe" at bounding box center [431, 43] width 11 height 6
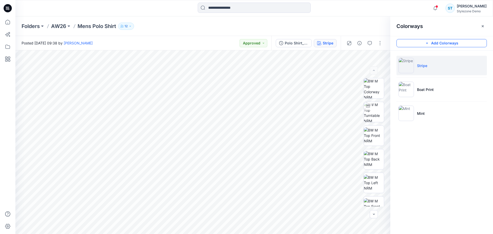
click at [434, 46] on button "Add Colorways" at bounding box center [442, 43] width 90 height 8
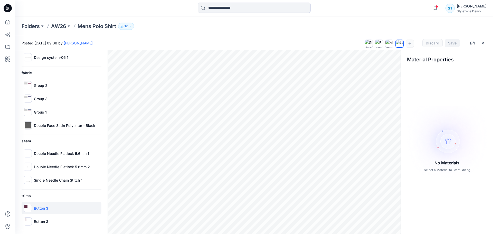
click at [55, 209] on div "Button 3" at bounding box center [62, 208] width 80 height 12
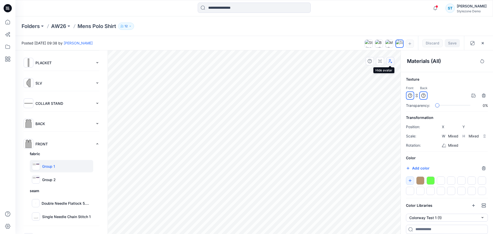
click at [390, 60] on icon "button" at bounding box center [390, 61] width 4 height 4
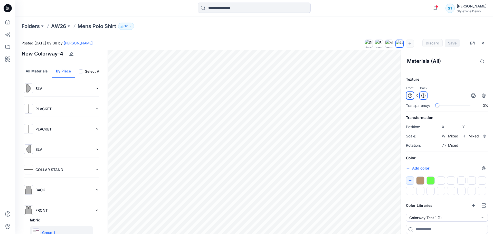
scroll to position [0, 0]
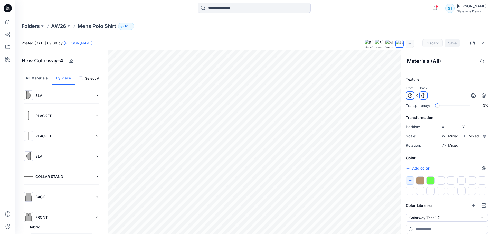
click at [38, 76] on button "All Materials" at bounding box center [37, 77] width 30 height 13
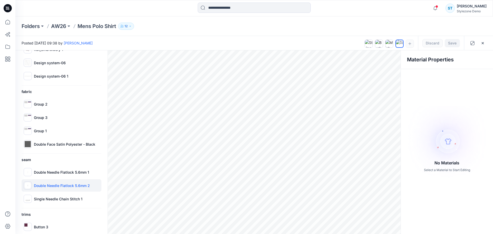
scroll to position [73, 0]
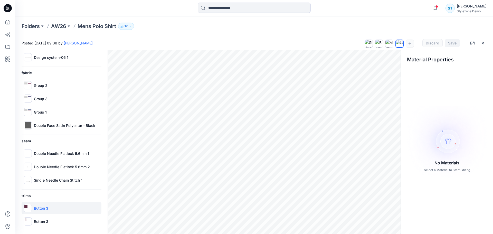
click at [42, 206] on p "Button 3" at bounding box center [41, 208] width 14 height 5
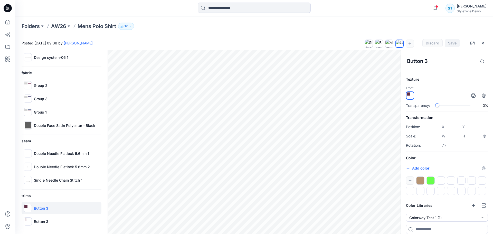
scroll to position [27, 0]
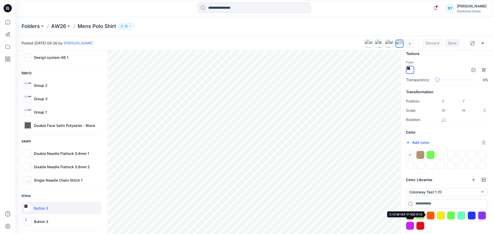
click at [432, 215] on div at bounding box center [431, 215] width 8 height 8
click at [411, 153] on icon "button" at bounding box center [410, 155] width 4 height 4
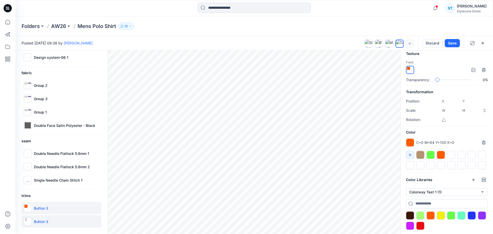
click at [41, 219] on p "Button 3" at bounding box center [41, 221] width 14 height 5
type input "****"
click at [442, 152] on div at bounding box center [441, 155] width 8 height 8
click at [47, 210] on p "Button 3" at bounding box center [41, 208] width 14 height 5
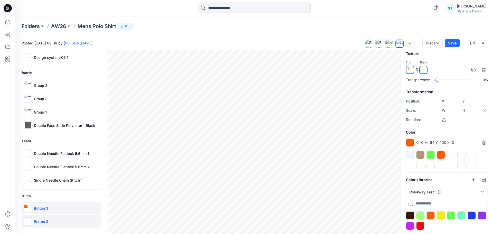
type input "****"
click at [441, 154] on div at bounding box center [441, 155] width 8 height 8
click at [442, 154] on div at bounding box center [441, 155] width 8 height 8
click at [46, 225] on div "Button 3" at bounding box center [62, 221] width 80 height 12
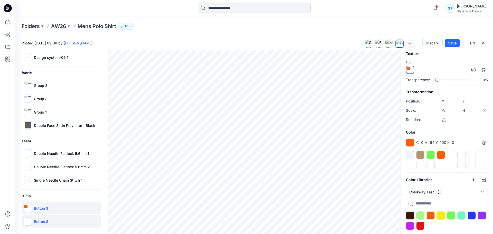
type input "****"
click at [441, 156] on div at bounding box center [441, 155] width 8 height 8
click at [50, 223] on div "Button 3" at bounding box center [62, 221] width 80 height 12
click at [49, 209] on div "Button 3" at bounding box center [62, 208] width 80 height 12
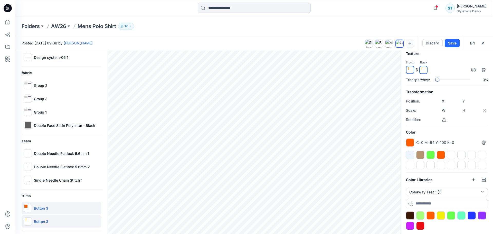
type input "****"
click at [57, 223] on div "Button 3" at bounding box center [62, 221] width 80 height 12
type input "****"
click at [440, 154] on div at bounding box center [441, 155] width 8 height 8
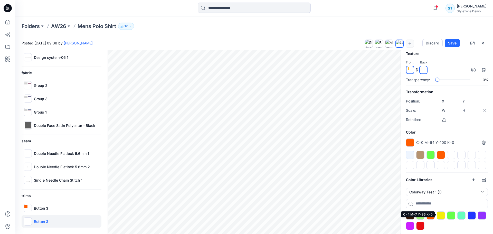
click at [443, 215] on div at bounding box center [441, 215] width 8 height 8
click at [411, 153] on icon "button" at bounding box center [410, 155] width 4 height 4
click at [412, 156] on button "button" at bounding box center [410, 155] width 8 height 8
click at [53, 220] on div "Button 3" at bounding box center [62, 221] width 80 height 12
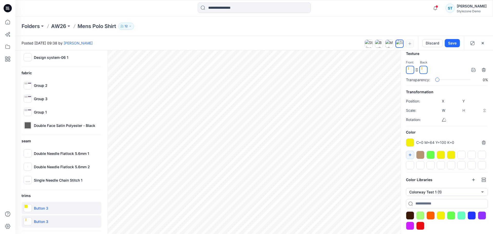
click at [54, 212] on div "Button 3" at bounding box center [62, 208] width 80 height 12
click at [440, 155] on div at bounding box center [441, 155] width 8 height 8
click at [50, 223] on div "Button 3" at bounding box center [62, 221] width 80 height 12
click at [443, 153] on div at bounding box center [441, 155] width 8 height 8
click at [413, 154] on button "button" at bounding box center [410, 155] width 8 height 8
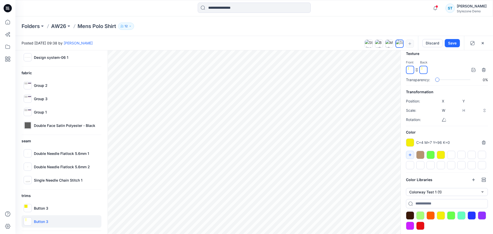
click at [439, 156] on div at bounding box center [441, 155] width 8 height 8
click at [410, 156] on icon "button" at bounding box center [410, 155] width 4 height 4
click at [430, 154] on div at bounding box center [431, 155] width 8 height 8
click at [411, 155] on icon "button" at bounding box center [410, 155] width 4 height 4
click at [421, 155] on div at bounding box center [420, 155] width 8 height 8
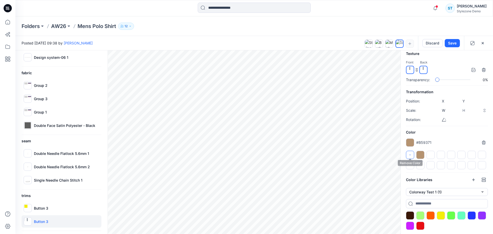
click at [411, 155] on icon "button" at bounding box center [410, 155] width 4 height 4
click at [431, 216] on div at bounding box center [431, 215] width 8 height 8
click at [440, 215] on div at bounding box center [441, 215] width 8 height 8
click at [410, 153] on icon "button" at bounding box center [410, 155] width 4 height 4
click at [55, 222] on div "Button 3" at bounding box center [62, 221] width 80 height 12
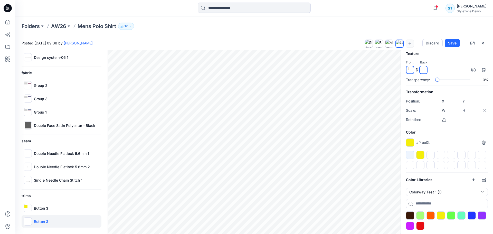
click at [420, 153] on div at bounding box center [420, 155] width 8 height 8
click at [412, 151] on button "button" at bounding box center [410, 155] width 8 height 8
click at [413, 141] on div at bounding box center [410, 142] width 8 height 8
click at [409, 153] on icon "button" at bounding box center [410, 155] width 4 height 4
click at [47, 209] on p "Button 3" at bounding box center [41, 208] width 14 height 5
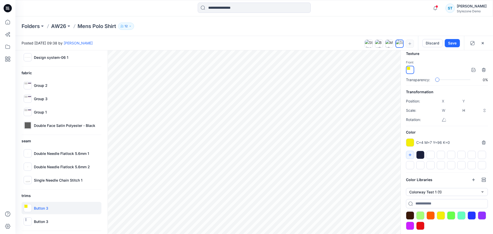
click at [420, 155] on div at bounding box center [420, 155] width 8 height 8
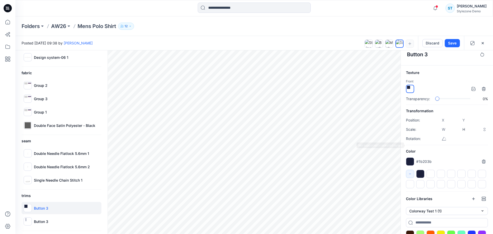
scroll to position [0, 0]
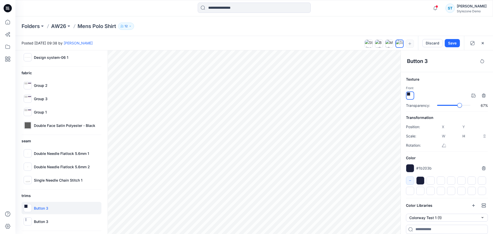
click at [459, 105] on div "slider-ex-1" at bounding box center [459, 105] width 5 height 5
click at [418, 106] on div "Transparency: 0%" at bounding box center [447, 105] width 82 height 5
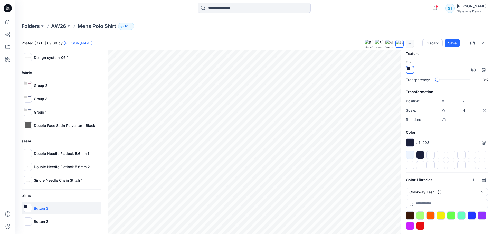
click at [421, 155] on div at bounding box center [420, 155] width 8 height 8
click at [69, 222] on div "Button 3" at bounding box center [62, 221] width 80 height 12
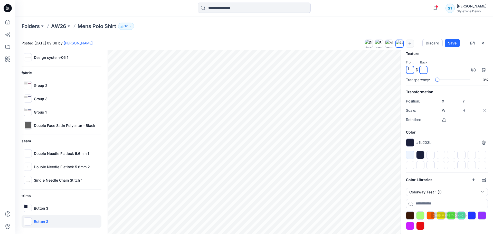
click at [475, 216] on div at bounding box center [472, 215] width 8 height 8
click at [412, 155] on icon "button" at bounding box center [410, 155] width 4 height 4
click at [413, 155] on button "button" at bounding box center [410, 155] width 8 height 8
click at [40, 223] on p "Button 3" at bounding box center [41, 221] width 14 height 5
click at [421, 155] on div at bounding box center [420, 155] width 8 height 8
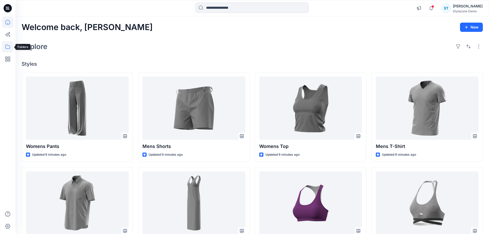
click at [6, 45] on icon at bounding box center [7, 46] width 11 height 11
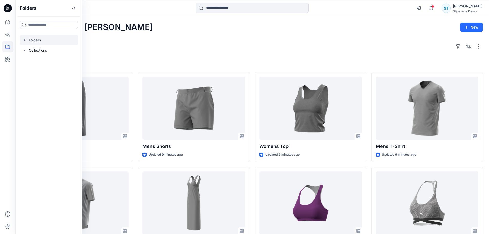
click at [24, 42] on div at bounding box center [49, 40] width 59 height 10
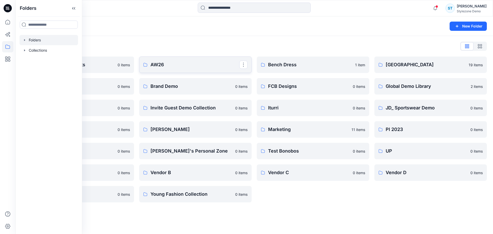
click at [168, 65] on p "AW26" at bounding box center [195, 64] width 89 height 7
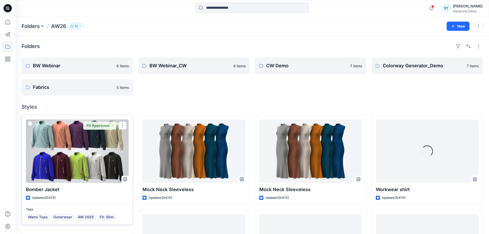
click at [72, 155] on div at bounding box center [77, 150] width 103 height 63
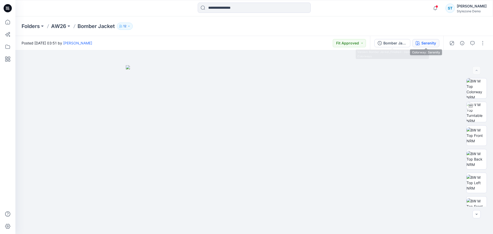
click at [417, 42] on icon "button" at bounding box center [418, 43] width 4 height 4
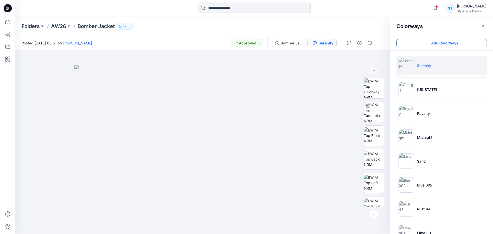
click at [427, 45] on button "Add Colorways" at bounding box center [442, 43] width 90 height 8
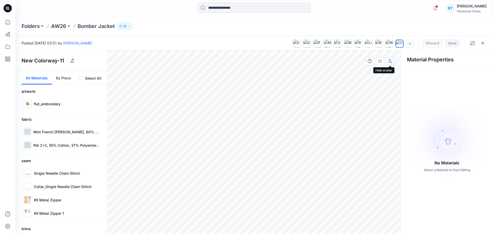
click at [391, 62] on icon "button" at bounding box center [390, 61] width 4 height 4
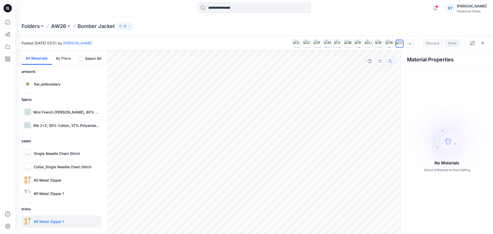
click at [40, 222] on p "#5 Metal Zipper 1" at bounding box center [49, 221] width 30 height 5
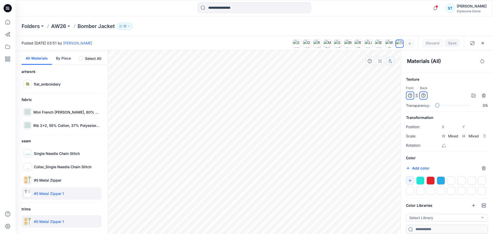
click at [420, 182] on div at bounding box center [420, 180] width 8 height 8
click at [412, 182] on icon "button" at bounding box center [410, 181] width 4 height 4
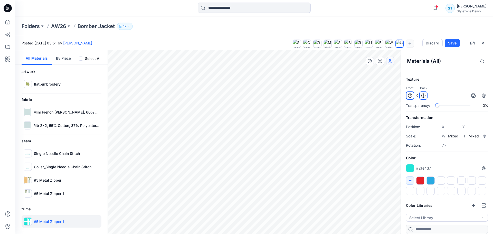
click at [420, 182] on div at bounding box center [420, 180] width 8 height 8
drag, startPoint x: 408, startPoint y: 181, endPoint x: 413, endPoint y: 182, distance: 4.9
click at [411, 182] on icon "button" at bounding box center [410, 181] width 4 height 4
click at [421, 182] on div at bounding box center [420, 180] width 8 height 8
click at [411, 183] on button "button" at bounding box center [410, 180] width 8 height 8
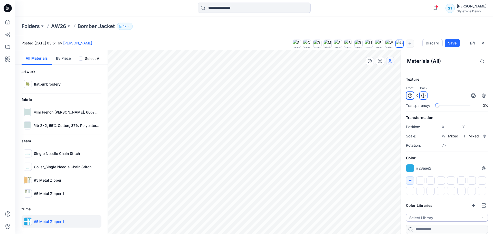
click at [432, 218] on button "Select Library" at bounding box center [447, 218] width 82 height 8
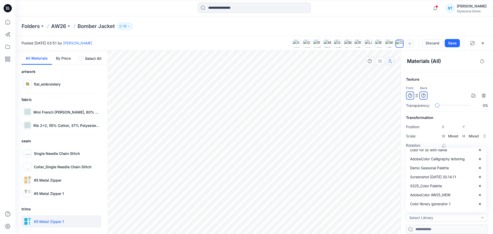
scroll to position [77, 0]
click at [432, 183] on p "AdobeColor AW25_NEW" at bounding box center [430, 185] width 40 height 5
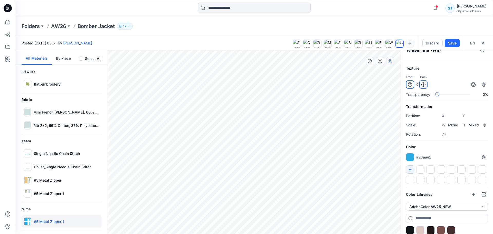
scroll to position [16, 0]
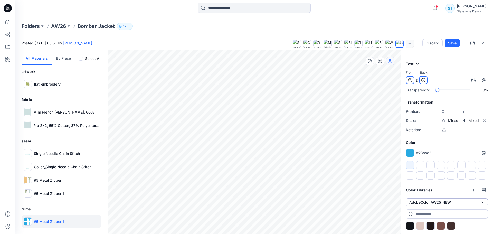
click at [429, 202] on button "AdobeColor AW25_NEW" at bounding box center [447, 202] width 82 height 8
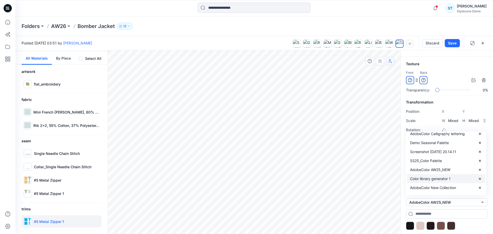
click at [430, 176] on p "Color library generator 1" at bounding box center [430, 178] width 41 height 5
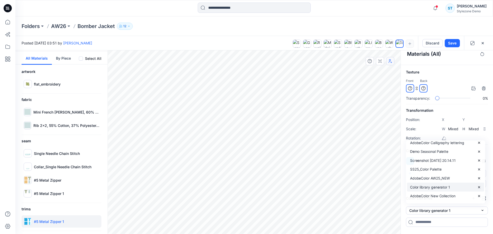
scroll to position [8, 0]
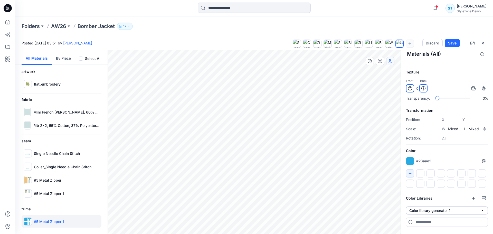
click at [439, 210] on button "Color library generator 1" at bounding box center [447, 211] width 82 height 8
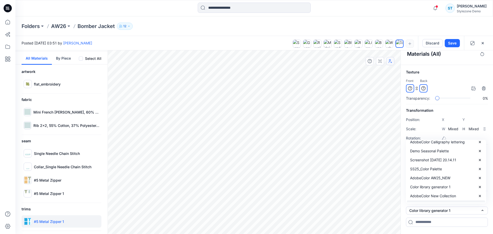
scroll to position [120, 0]
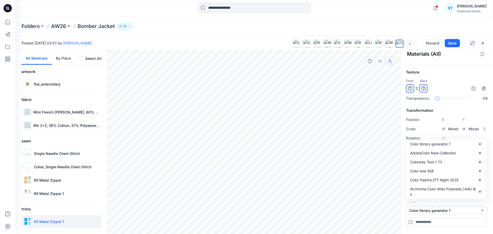
click at [433, 201] on div "100 colorways 1" at bounding box center [446, 203] width 78 height 9
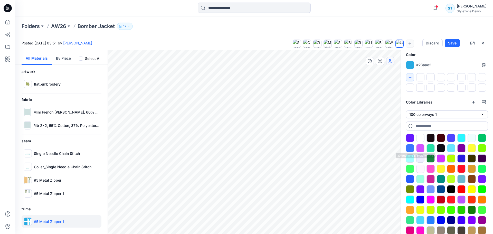
scroll to position [88, 0]
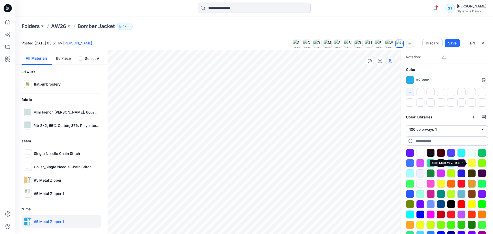
click at [473, 163] on div at bounding box center [472, 163] width 8 height 8
click at [413, 90] on button "button" at bounding box center [410, 92] width 8 height 8
type input "****"
type input "*****"
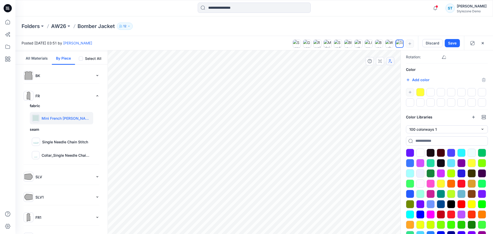
click at [31, 59] on button "All Materials" at bounding box center [37, 57] width 30 height 13
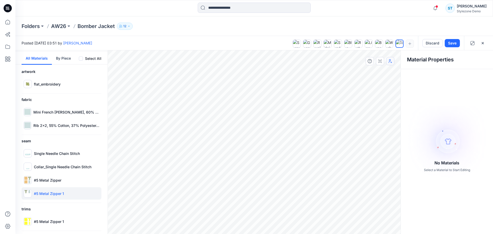
click at [47, 196] on p "#5 Metal Zipper 1" at bounding box center [49, 193] width 30 height 5
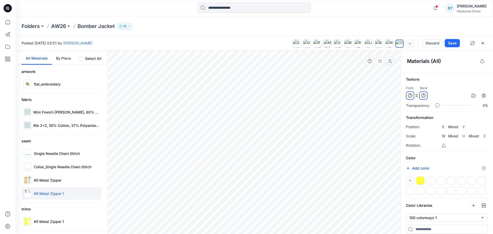
click at [421, 180] on div at bounding box center [420, 180] width 8 height 8
click at [71, 181] on div "#5 Metal Zipper" at bounding box center [62, 180] width 80 height 12
click at [418, 182] on div at bounding box center [420, 180] width 8 height 8
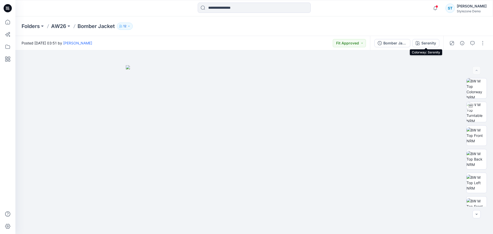
click at [426, 43] on div "Serenity" at bounding box center [429, 43] width 15 height 6
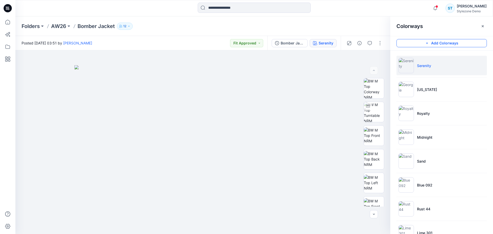
click at [448, 45] on button "Add Colorways" at bounding box center [442, 43] width 90 height 8
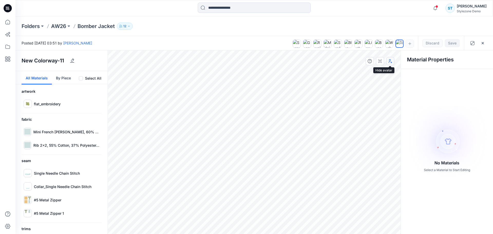
click at [393, 62] on button "button" at bounding box center [390, 61] width 8 height 8
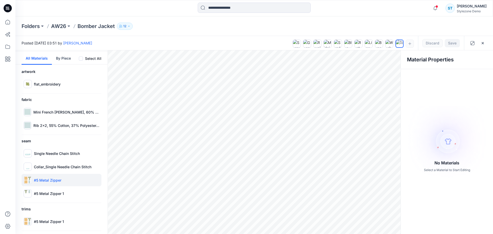
click at [61, 182] on p "#5 Metal Zipper" at bounding box center [47, 180] width 27 height 5
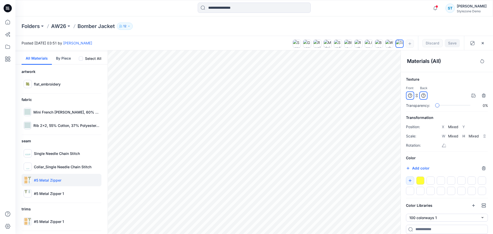
click at [421, 179] on div at bounding box center [420, 180] width 8 height 8
click at [482, 59] on button "button" at bounding box center [482, 61] width 9 height 9
click at [74, 97] on h6 "fabric" at bounding box center [62, 100] width 80 height 6
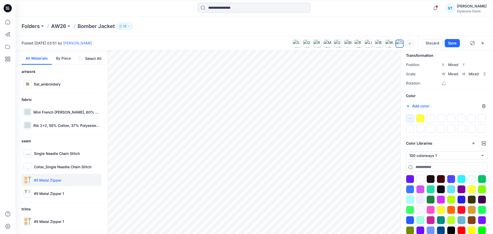
scroll to position [103, 0]
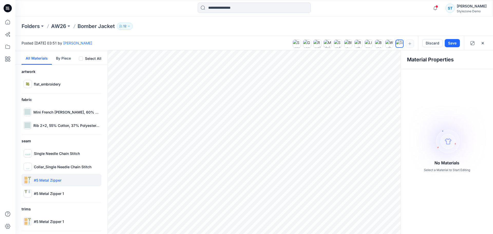
click at [41, 183] on div "#5 Metal Zipper" at bounding box center [62, 180] width 80 height 12
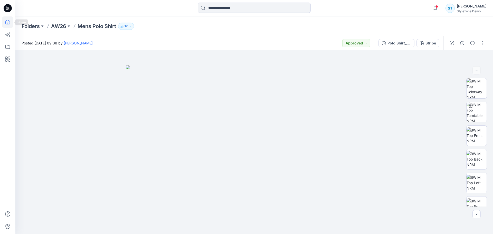
click at [10, 22] on icon at bounding box center [7, 21] width 11 height 11
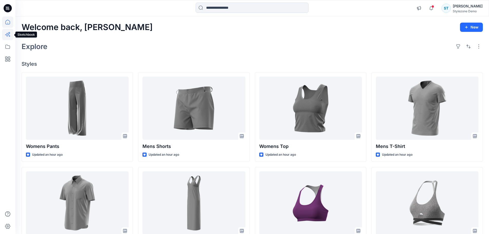
click at [9, 38] on icon at bounding box center [7, 34] width 11 height 11
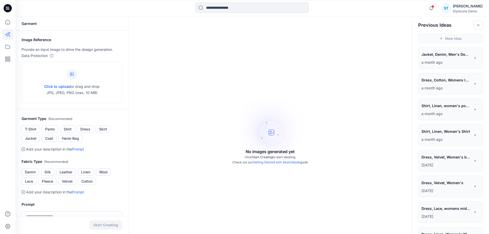
click at [458, 59] on div "**********" at bounding box center [446, 55] width 49 height 9
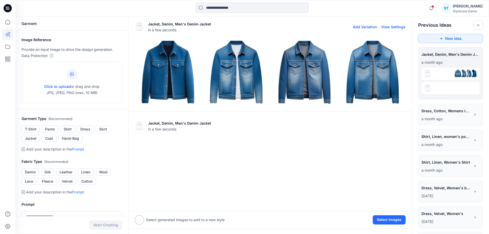
click at [396, 28] on button "View Settings" at bounding box center [393, 27] width 24 height 4
type textarea "**********"
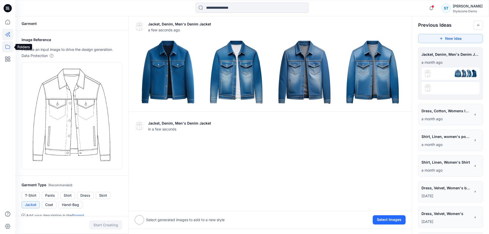
click at [7, 49] on icon at bounding box center [7, 47] width 5 height 4
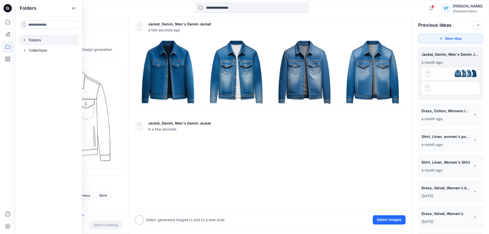
click at [23, 40] on icon "button" at bounding box center [25, 40] width 4 height 4
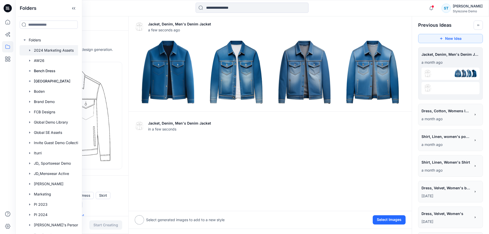
click at [29, 49] on icon "button" at bounding box center [30, 50] width 4 height 4
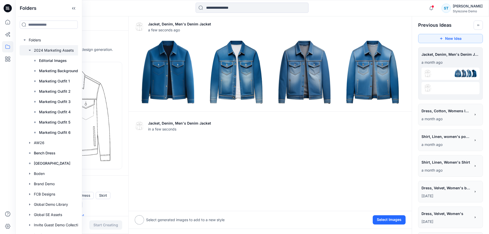
click at [29, 49] on icon "button" at bounding box center [30, 50] width 4 height 4
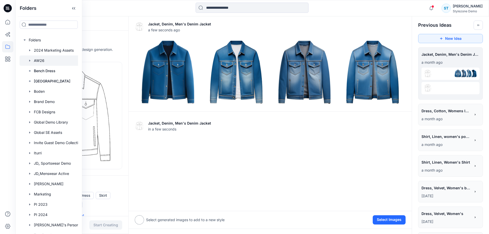
click at [30, 60] on icon "button" at bounding box center [29, 61] width 1 height 2
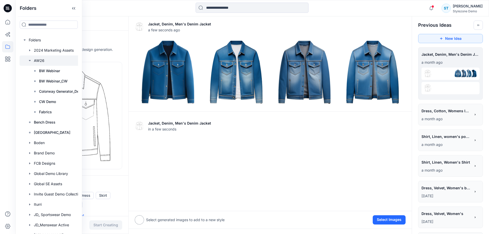
click at [40, 62] on div at bounding box center [56, 60] width 72 height 10
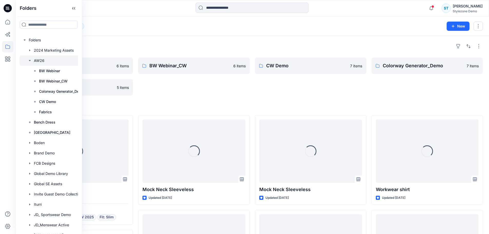
click at [138, 27] on div "Folders AW26 12" at bounding box center [233, 26] width 422 height 7
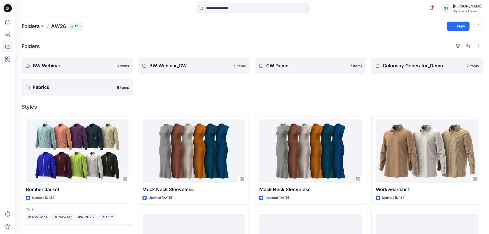
click at [80, 26] on icon "button" at bounding box center [80, 26] width 3 height 3
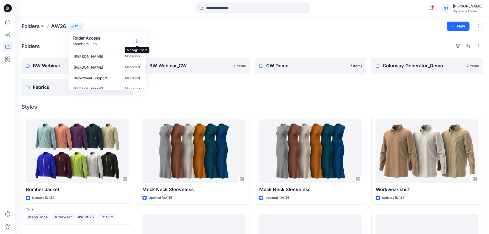
click at [141, 43] on button "Manage Users" at bounding box center [137, 41] width 8 height 8
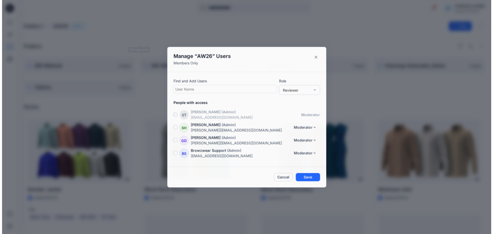
scroll to position [101, 0]
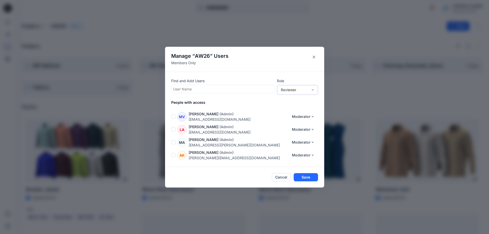
click at [292, 89] on div "Reviewer" at bounding box center [294, 89] width 27 height 5
click at [278, 179] on button "Cancel" at bounding box center [281, 177] width 19 height 8
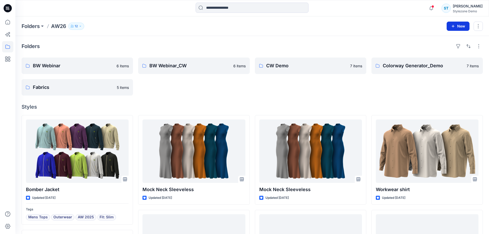
click at [453, 25] on icon "button" at bounding box center [453, 26] width 4 height 4
click at [444, 39] on p "New Style" at bounding box center [442, 39] width 17 height 6
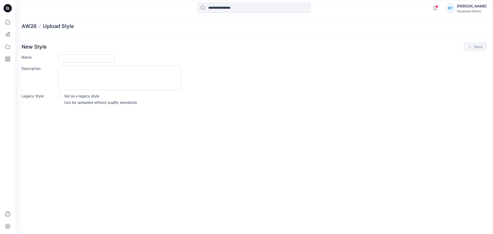
click at [74, 59] on input "Name" at bounding box center [86, 58] width 57 height 8
drag, startPoint x: 188, startPoint y: 34, endPoint x: 181, endPoint y: 40, distance: 9.1
click at [188, 34] on div "AW26 Upload Style" at bounding box center [254, 26] width 478 height 20
click at [95, 58] on input "Name" at bounding box center [86, 58] width 57 height 8
type input "****"
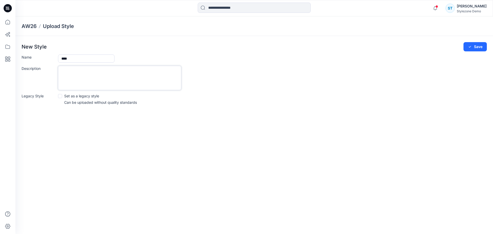
click at [146, 76] on textarea "Description" at bounding box center [119, 78] width 123 height 24
click at [470, 46] on icon "submit" at bounding box center [470, 47] width 4 height 4
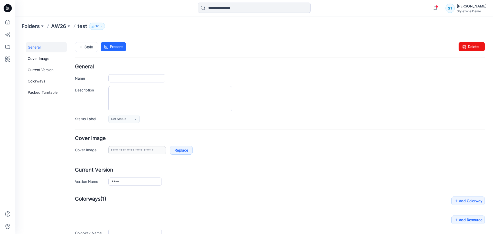
type input "****"
type input "**********"
click at [202, 51] on ul "Style Present" at bounding box center [280, 46] width 410 height 9
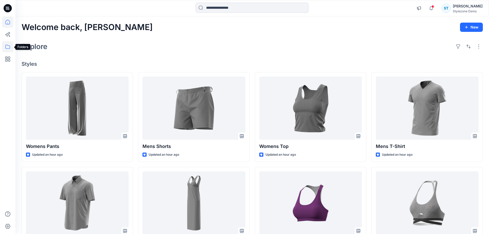
click at [6, 49] on icon at bounding box center [7, 47] width 5 height 4
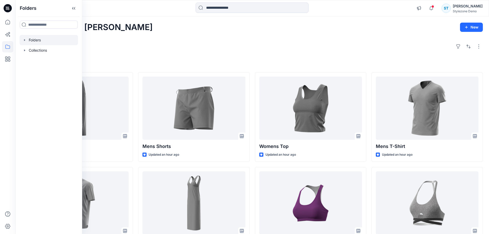
click at [25, 42] on div at bounding box center [49, 40] width 59 height 10
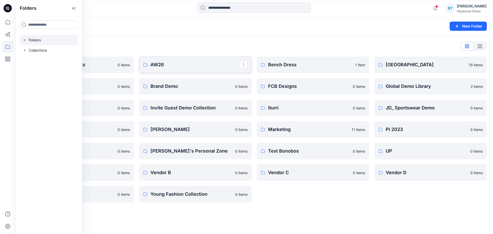
click at [172, 64] on p "AW26" at bounding box center [195, 64] width 89 height 7
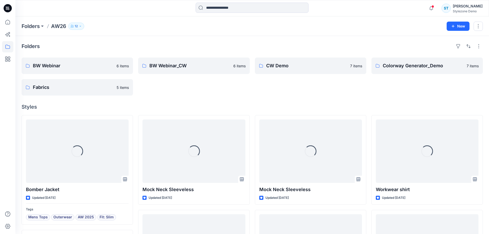
click at [180, 100] on div "Folders BW Webinar 6 items Fabrics 5 items BW Webinar_CW 6 items CW Demo 7 item…" at bounding box center [252, 237] width 474 height 403
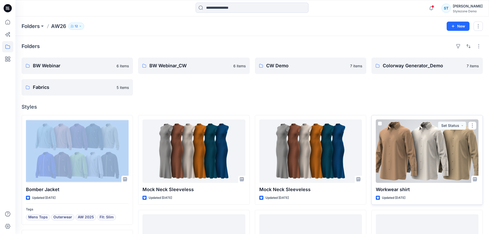
click at [416, 158] on div at bounding box center [427, 150] width 103 height 63
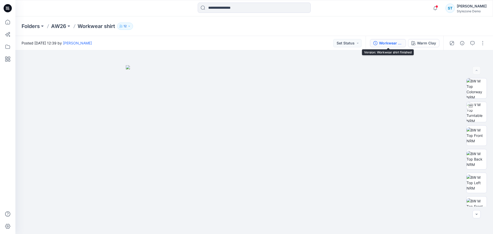
click at [395, 42] on div "Workwear shirt finished" at bounding box center [391, 43] width 24 height 6
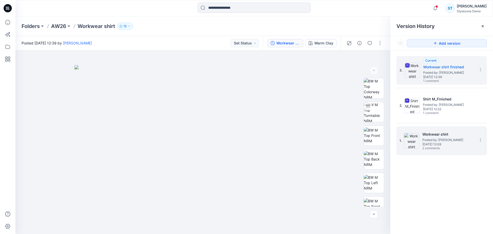
click at [437, 146] on span "[DATE] 12:09" at bounding box center [448, 145] width 51 height 4
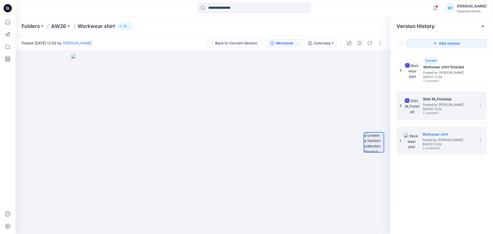
click at [438, 102] on h5 "Shirt M_Finished" at bounding box center [448, 99] width 51 height 6
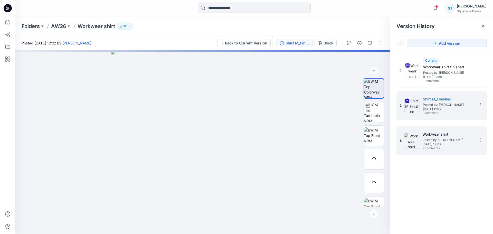
click at [446, 147] on span "2 comments" at bounding box center [441, 148] width 36 height 4
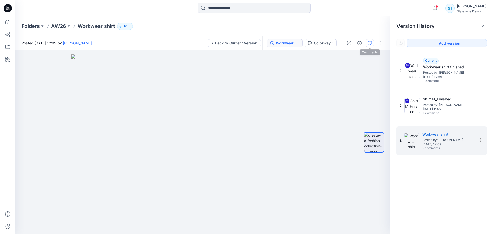
click at [372, 43] on button "button" at bounding box center [370, 43] width 8 height 8
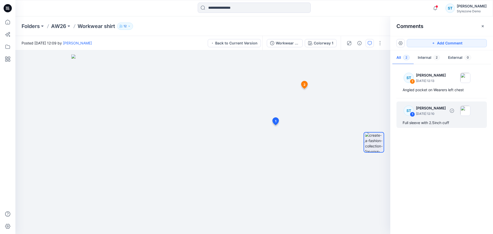
click at [427, 119] on div "ST 1 Savio Thomas August 19, 2025 12:10 Full sleeve with 2.5inch cuff" at bounding box center [442, 114] width 90 height 26
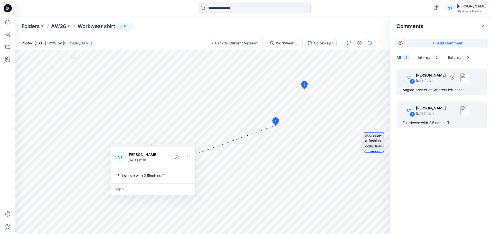
click at [431, 87] on div "Angled pocket on Wearers left chest" at bounding box center [442, 90] width 78 height 6
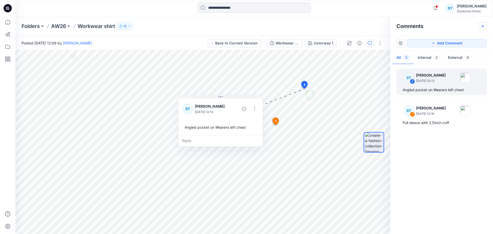
click at [484, 26] on icon "button" at bounding box center [483, 26] width 4 height 4
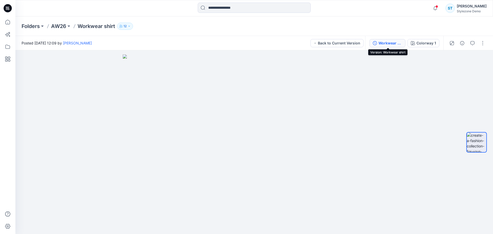
click at [394, 43] on div "Workwear shirt" at bounding box center [391, 43] width 24 height 6
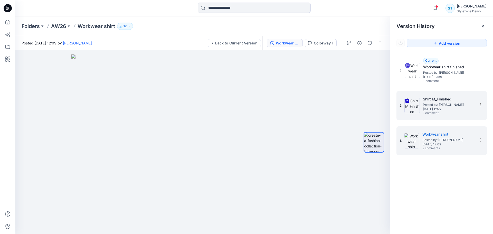
click at [441, 110] on span "Tuesday, August 19, 2025 12:22" at bounding box center [448, 109] width 51 height 4
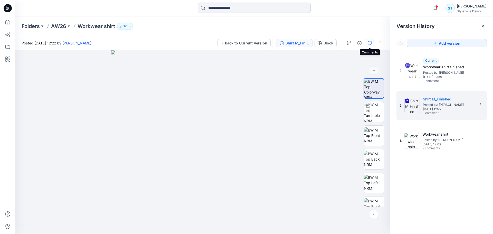
click at [371, 42] on icon "button" at bounding box center [370, 43] width 4 height 4
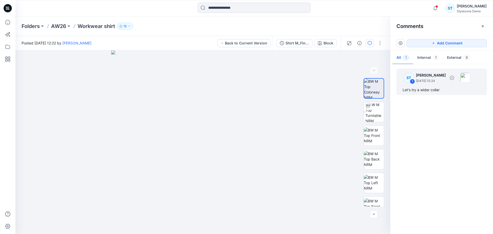
click at [439, 89] on div "Let's try a wider collar" at bounding box center [442, 90] width 78 height 6
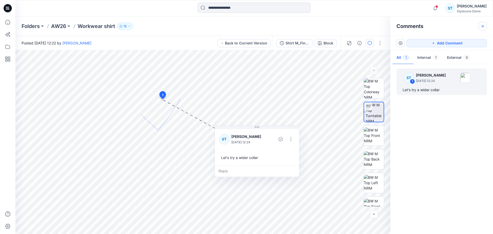
click at [482, 24] on button "button" at bounding box center [483, 26] width 8 height 8
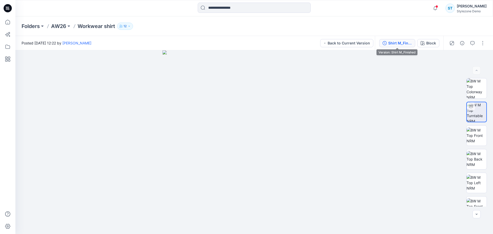
click at [399, 41] on div "Shirt M_Finished" at bounding box center [400, 43] width 24 height 6
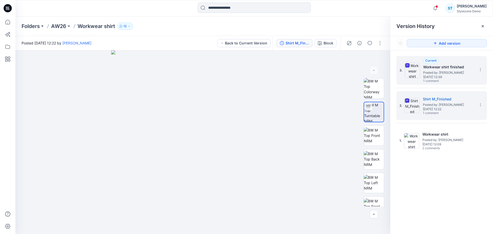
click at [438, 78] on span "Tuesday, August 19, 2025 12:39" at bounding box center [448, 77] width 51 height 4
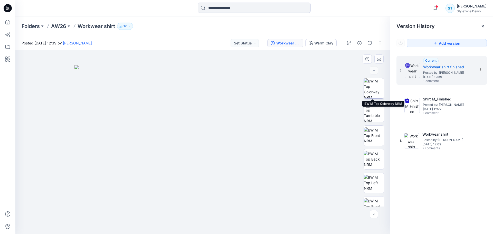
click at [371, 89] on img at bounding box center [374, 88] width 20 height 20
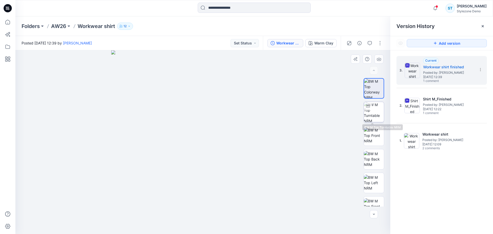
click at [368, 113] on img at bounding box center [374, 112] width 20 height 20
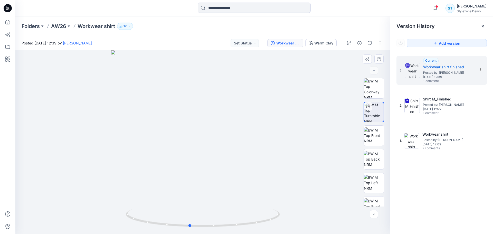
drag, startPoint x: 261, startPoint y: 169, endPoint x: 248, endPoint y: 174, distance: 14.1
click at [248, 174] on div at bounding box center [202, 142] width 375 height 184
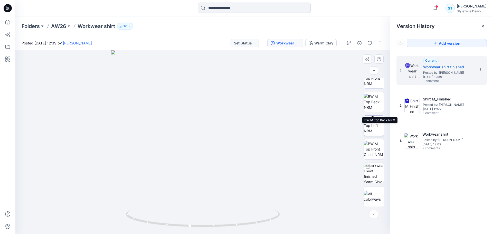
scroll to position [58, 0]
click at [371, 168] on img at bounding box center [374, 173] width 20 height 20
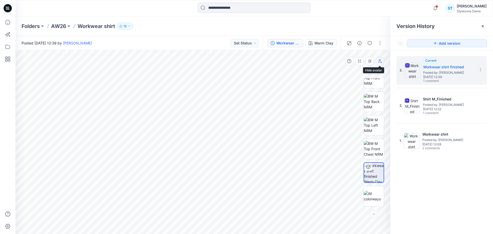
click at [382, 62] on button "button" at bounding box center [380, 61] width 8 height 8
click at [372, 64] on button "button" at bounding box center [370, 61] width 8 height 8
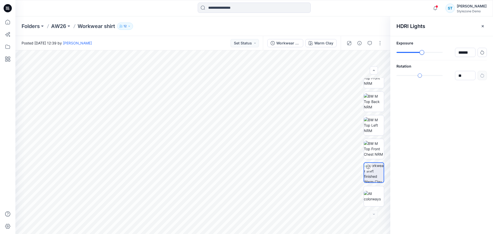
type input "****"
click at [422, 53] on div "slider-ex-1" at bounding box center [422, 52] width 5 height 5
click at [361, 61] on icon "button" at bounding box center [360, 61] width 4 height 4
click at [484, 25] on icon "button" at bounding box center [483, 26] width 4 height 4
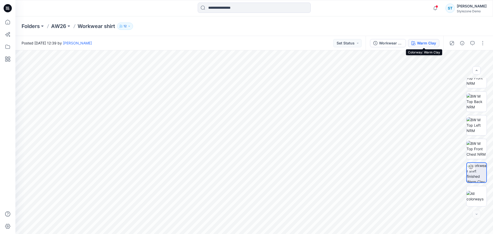
click at [423, 41] on div "Warm Clay" at bounding box center [426, 43] width 19 height 6
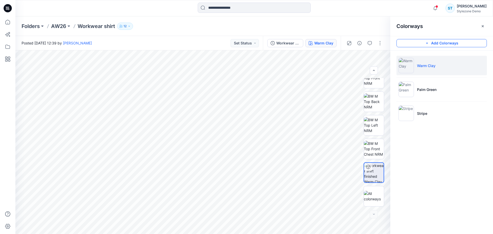
click at [424, 45] on button "Add Colorways" at bounding box center [442, 43] width 90 height 8
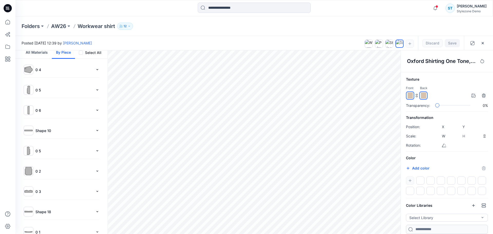
scroll to position [0, 0]
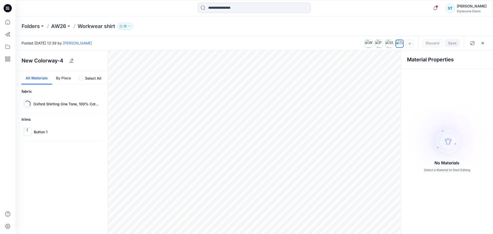
click at [34, 80] on button "All Materials" at bounding box center [37, 77] width 30 height 13
click at [55, 78] on button "By Piece" at bounding box center [63, 77] width 23 height 13
click at [39, 79] on button "All Materials" at bounding box center [37, 77] width 30 height 13
click at [41, 133] on p "Button 1" at bounding box center [41, 131] width 14 height 5
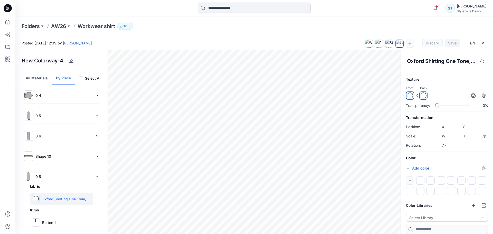
type input "****"
type input "*****"
click at [29, 80] on button "All Materials" at bounding box center [37, 77] width 30 height 13
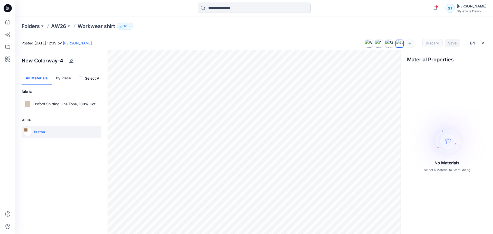
click at [40, 134] on p "Button 1" at bounding box center [41, 131] width 14 height 5
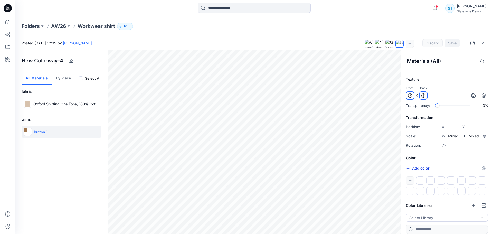
scroll to position [1, 0]
click at [436, 217] on button "Select Library" at bounding box center [447, 218] width 82 height 8
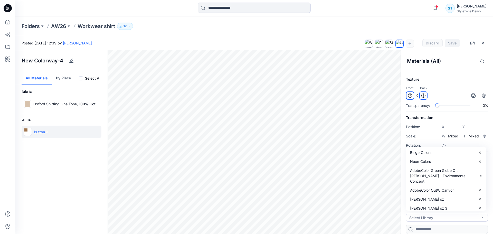
scroll to position [120, 0]
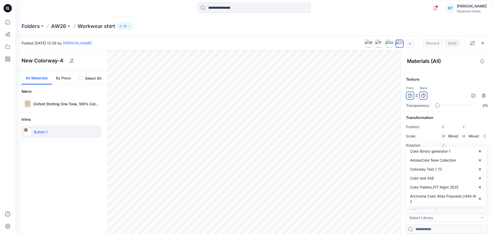
click at [433, 208] on p "100 colorways 1" at bounding box center [423, 210] width 27 height 5
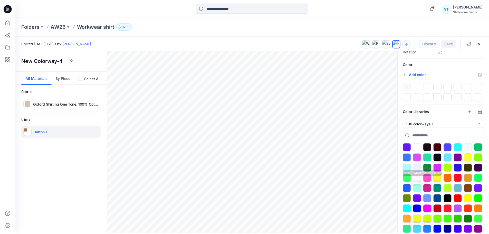
scroll to position [88, 0]
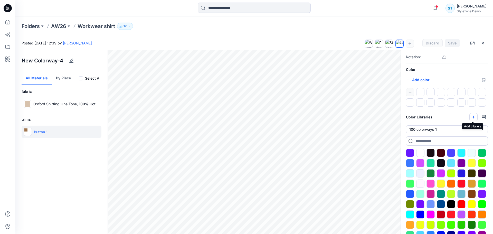
click at [472, 116] on icon "button" at bounding box center [474, 117] width 4 height 4
click at [440, 183] on div at bounding box center [441, 184] width 8 height 8
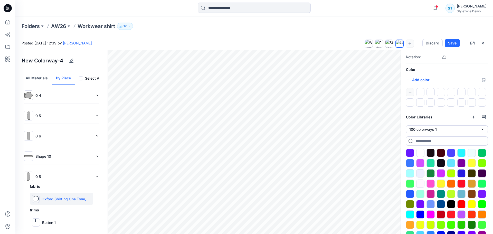
type input "****"
type input "*****"
click at [431, 182] on div at bounding box center [431, 184] width 8 height 8
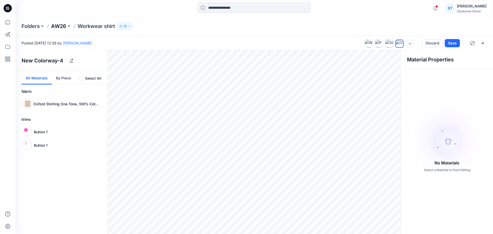
click at [58, 26] on p "AW26" at bounding box center [58, 26] width 15 height 7
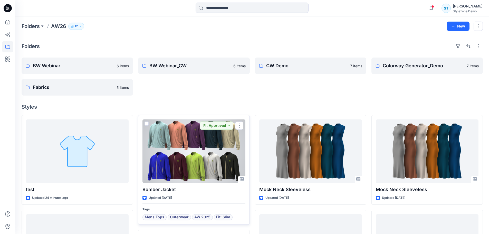
click at [175, 142] on div at bounding box center [194, 150] width 103 height 63
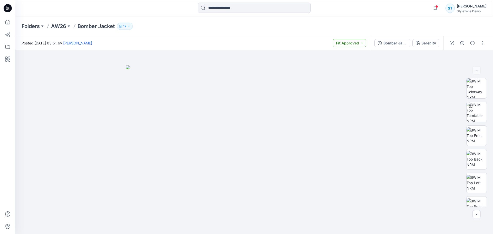
click at [346, 43] on button "Fit Approved" at bounding box center [349, 43] width 33 height 8
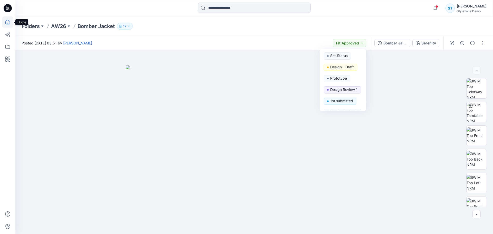
click at [9, 19] on icon at bounding box center [7, 21] width 11 height 11
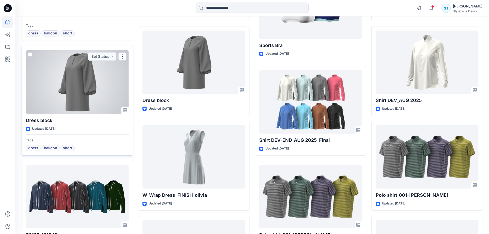
scroll to position [518, 0]
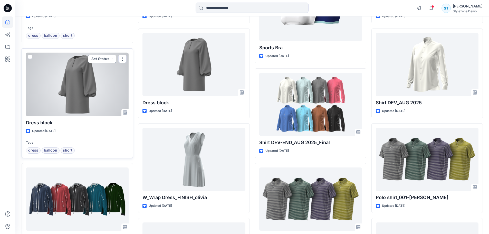
click at [106, 57] on button "Set Status" at bounding box center [102, 59] width 28 height 8
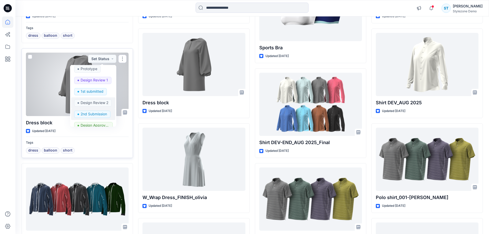
scroll to position [26, 0]
click at [93, 144] on p "Tags" at bounding box center [77, 142] width 103 height 5
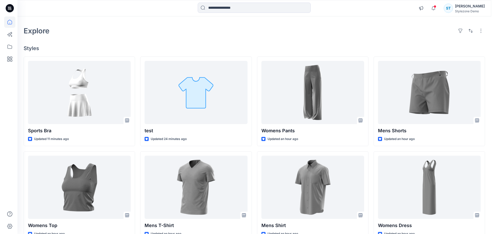
scroll to position [0, 0]
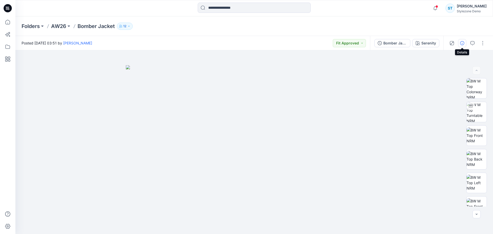
click at [462, 44] on icon "button" at bounding box center [462, 43] width 4 height 4
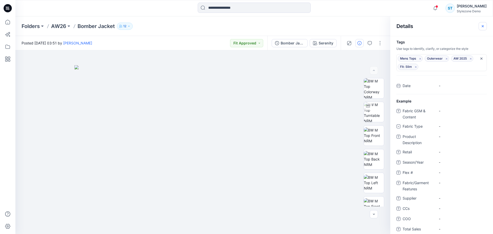
click at [480, 27] on button "button" at bounding box center [483, 26] width 8 height 8
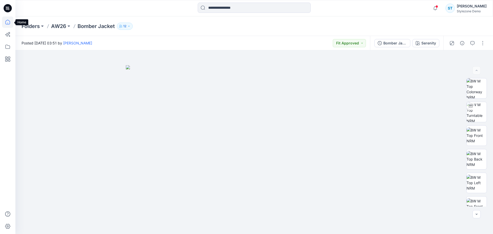
click at [11, 25] on icon at bounding box center [7, 21] width 11 height 11
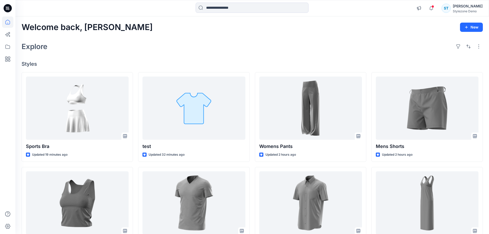
click at [220, 56] on div "Welcome back, Savio New Explore Styles Sports Bra Updated 19 minutes ago Womens…" at bounding box center [252, 206] width 474 height 380
click at [451, 6] on div "ST" at bounding box center [446, 8] width 9 height 9
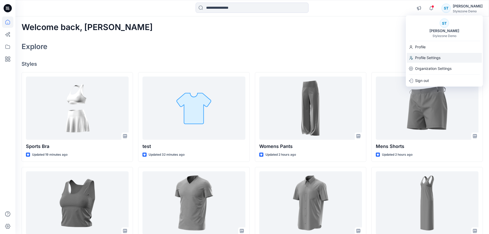
click at [421, 55] on p "Profile Settings" at bounding box center [427, 58] width 25 height 10
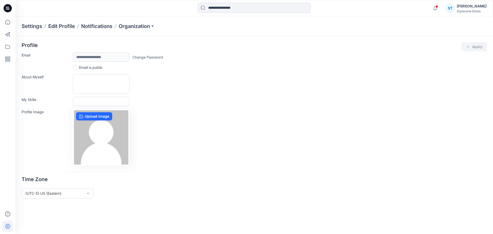
click at [465, 8] on div "[PERSON_NAME]" at bounding box center [472, 6] width 30 height 6
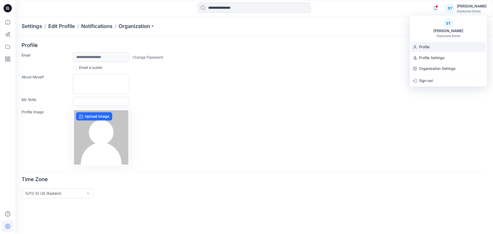
click at [426, 49] on p "Profile" at bounding box center [424, 47] width 11 height 10
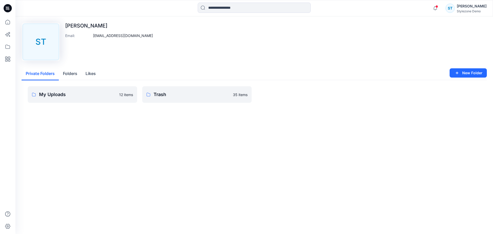
click at [478, 7] on div "[PERSON_NAME]" at bounding box center [472, 6] width 30 height 6
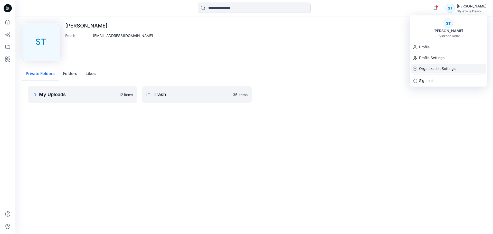
click at [445, 70] on p "Organization Settings" at bounding box center [437, 69] width 36 height 10
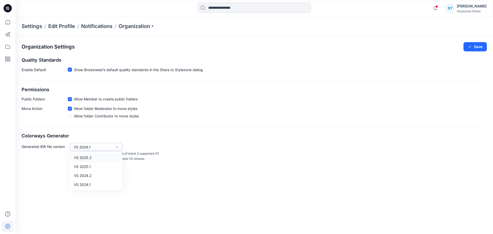
click at [106, 147] on div "VS 2024.1" at bounding box center [93, 146] width 39 height 5
click at [104, 164] on div "VS 2025.1" at bounding box center [96, 166] width 50 height 9
click at [475, 48] on button "Save" at bounding box center [475, 46] width 23 height 9
click at [470, 8] on div "[PERSON_NAME]" at bounding box center [472, 6] width 30 height 6
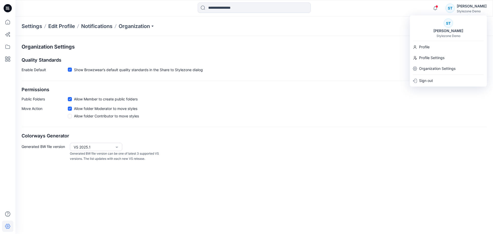
drag, startPoint x: 381, startPoint y: 130, endPoint x: 354, endPoint y: 122, distance: 28.1
click at [381, 130] on div "Organization Settings Save Quality Standards Enable Default Show Browzwear’s de…" at bounding box center [254, 102] width 478 height 132
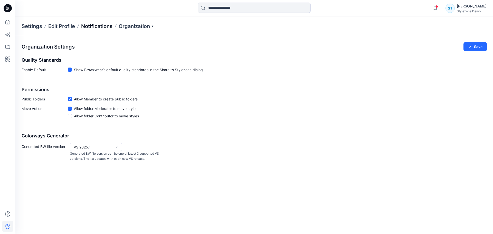
click at [100, 25] on p "Notifications" at bounding box center [96, 26] width 31 height 7
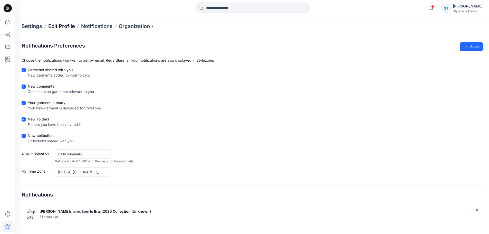
click at [56, 26] on p "Edit Profile" at bounding box center [61, 26] width 27 height 7
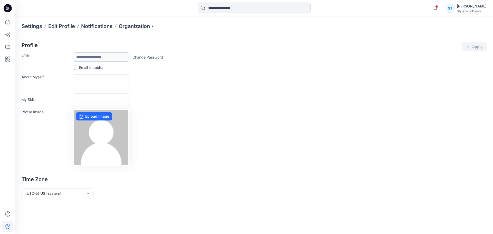
click at [473, 8] on div "[PERSON_NAME]" at bounding box center [472, 6] width 30 height 6
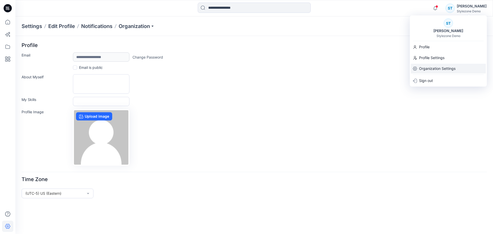
click at [434, 70] on p "Organization Settings" at bounding box center [437, 69] width 36 height 10
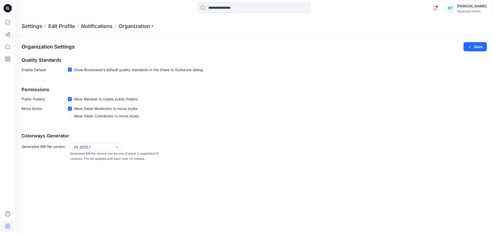
click at [464, 10] on div "Stylezone Demo" at bounding box center [472, 11] width 30 height 4
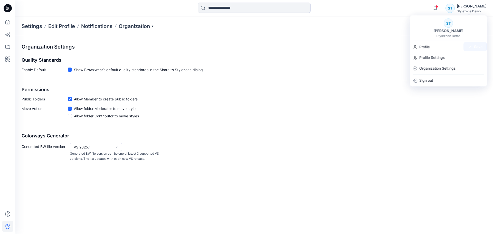
click at [10, 5] on icon at bounding box center [8, 8] width 8 height 8
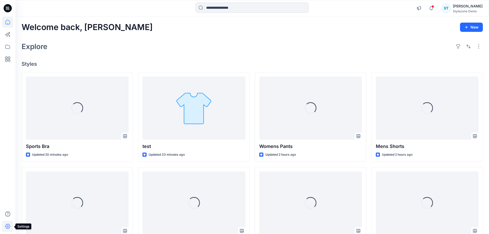
click at [5, 226] on icon at bounding box center [7, 226] width 11 height 11
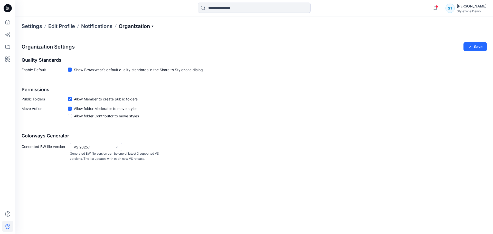
click at [144, 25] on p "Organization" at bounding box center [137, 26] width 36 height 7
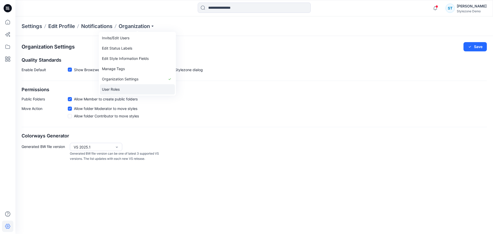
click at [118, 89] on link "User Roles" at bounding box center [137, 89] width 75 height 10
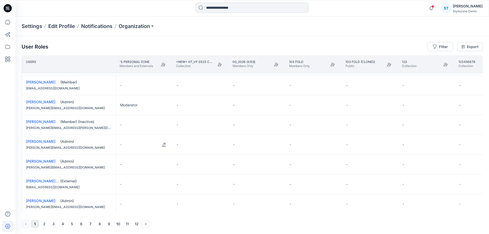
scroll to position [257, 0]
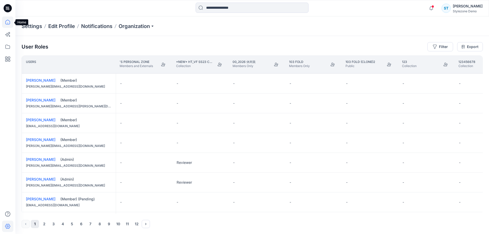
click at [10, 22] on icon at bounding box center [7, 21] width 11 height 11
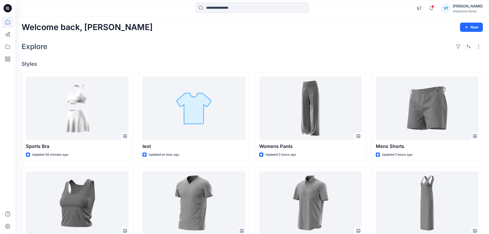
click at [148, 52] on div "Explore" at bounding box center [253, 46] width 462 height 12
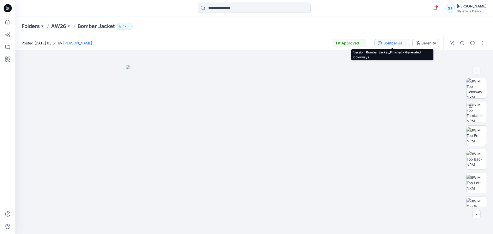
click at [387, 43] on div "Bomber Jacket_Finished - Generated Colorways" at bounding box center [396, 43] width 24 height 6
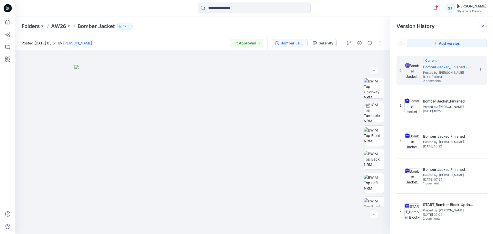
click at [481, 22] on div at bounding box center [483, 26] width 8 height 8
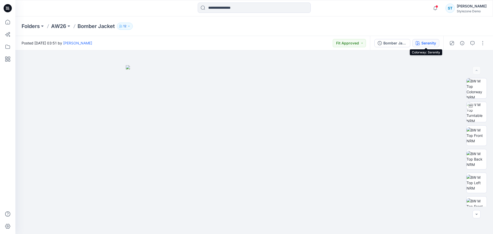
click at [430, 40] on div "Serenity" at bounding box center [429, 43] width 15 height 6
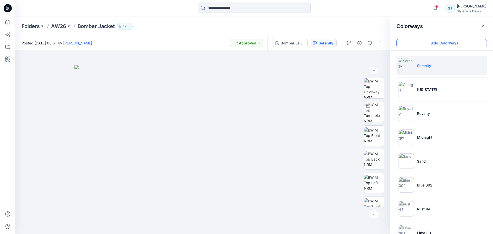
click at [432, 42] on button "Add Colorways" at bounding box center [442, 43] width 90 height 8
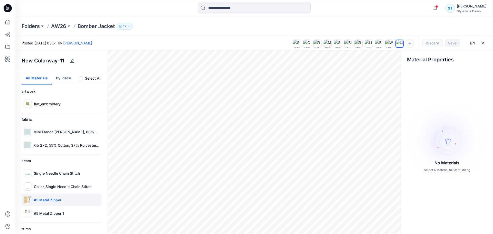
click at [57, 199] on p "#5 Metal Zipper" at bounding box center [47, 199] width 27 height 5
click at [52, 203] on div "#5 Metal Zipper" at bounding box center [62, 200] width 80 height 12
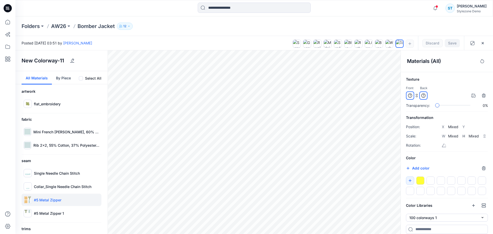
click at [48, 203] on div "#5 Metal Zipper" at bounding box center [62, 200] width 80 height 12
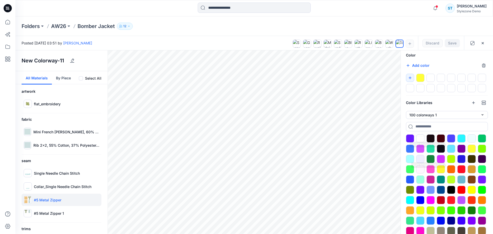
scroll to position [140, 0]
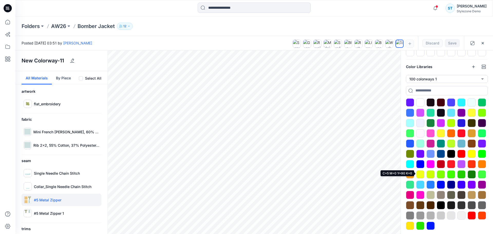
click at [423, 174] on div at bounding box center [420, 174] width 8 height 8
click at [462, 174] on div at bounding box center [462, 174] width 8 height 8
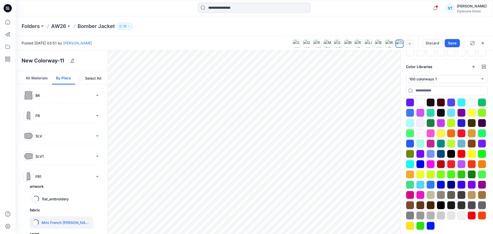
type input "****"
type input "*****"
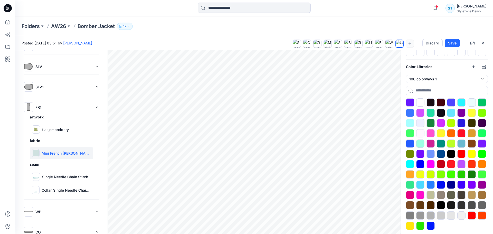
scroll to position [0, 0]
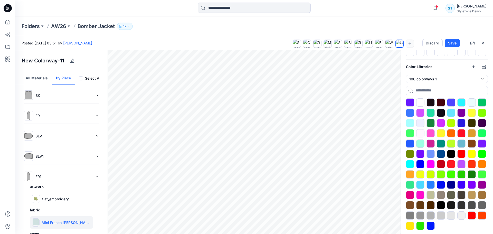
click at [31, 77] on button "All Materials" at bounding box center [37, 77] width 30 height 13
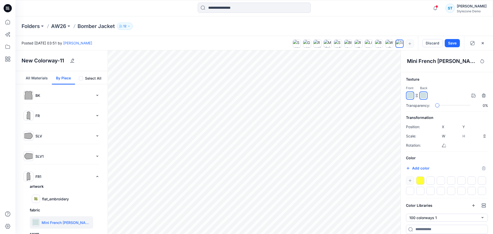
click at [31, 76] on button "All Materials" at bounding box center [37, 77] width 30 height 13
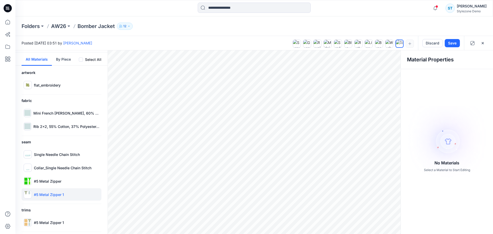
scroll to position [20, 0]
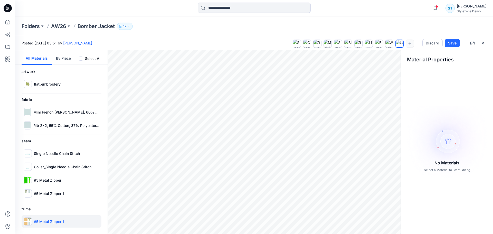
click at [52, 221] on p "#5 Metal Zipper 1" at bounding box center [49, 221] width 30 height 5
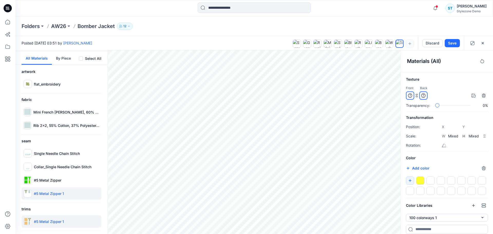
click at [420, 182] on div at bounding box center [420, 180] width 8 height 8
click at [45, 196] on div "#5 Metal Zipper 1" at bounding box center [62, 193] width 80 height 12
click at [423, 180] on div at bounding box center [420, 180] width 8 height 8
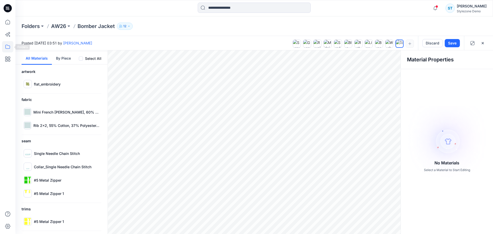
click at [7, 46] on icon at bounding box center [7, 46] width 11 height 11
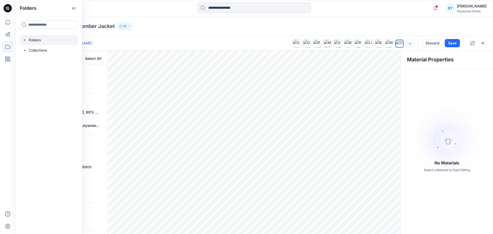
click at [24, 39] on icon "button" at bounding box center [25, 40] width 4 height 4
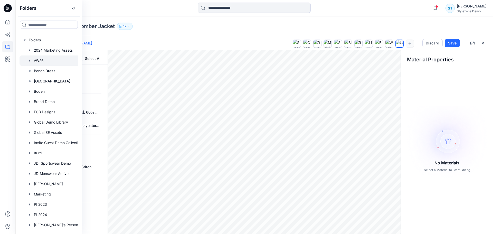
click at [44, 61] on div at bounding box center [56, 60] width 72 height 10
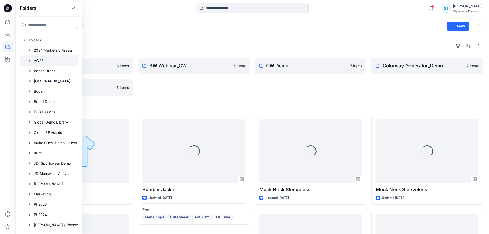
click at [205, 30] on div "Folders AW26 12" at bounding box center [233, 26] width 422 height 7
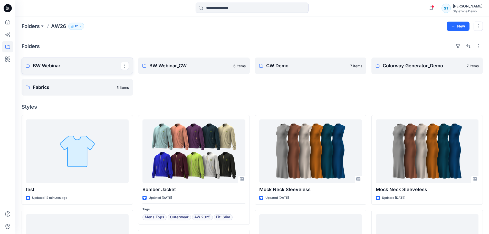
click at [66, 65] on p "BW Webinar" at bounding box center [77, 65] width 88 height 7
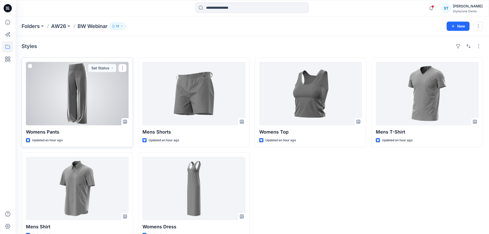
click at [30, 67] on span at bounding box center [30, 66] width 4 height 4
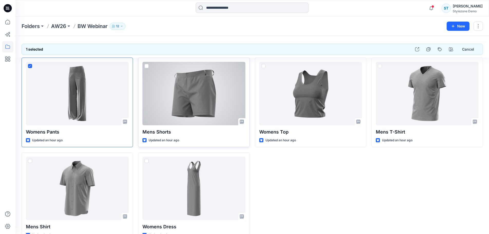
click at [146, 66] on span at bounding box center [147, 66] width 4 height 4
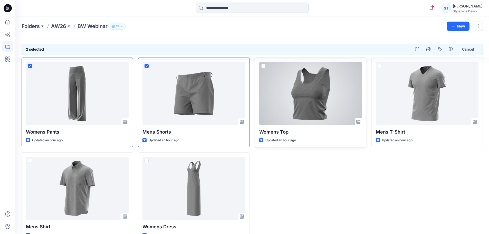
click at [264, 66] on span at bounding box center [264, 66] width 4 height 4
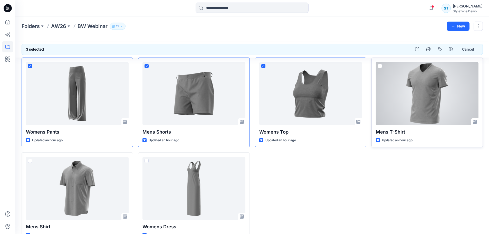
click at [382, 66] on div at bounding box center [427, 93] width 103 height 63
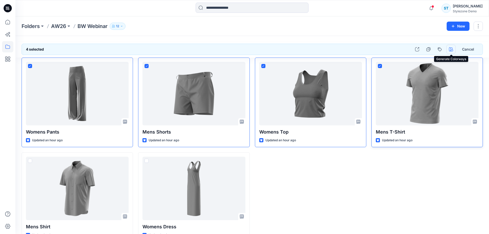
click at [452, 48] on icon "button" at bounding box center [451, 49] width 4 height 4
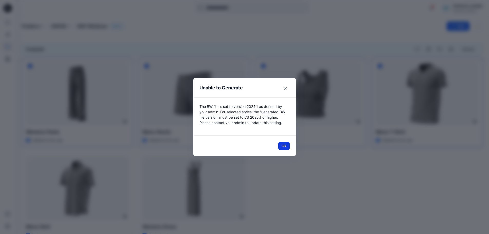
click at [285, 147] on button "Ok" at bounding box center [284, 146] width 12 height 8
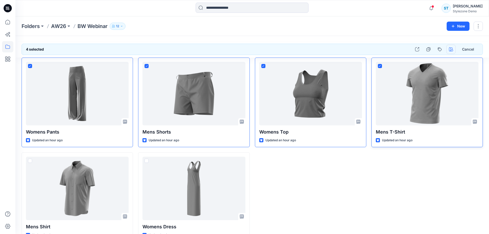
click at [451, 48] on icon "button" at bounding box center [451, 49] width 4 height 4
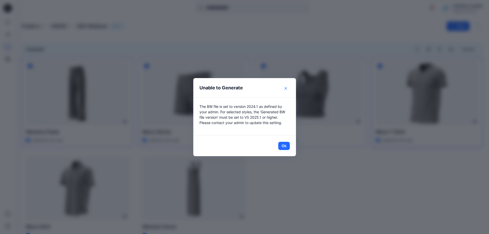
click at [287, 89] on icon "Close" at bounding box center [286, 88] width 3 height 3
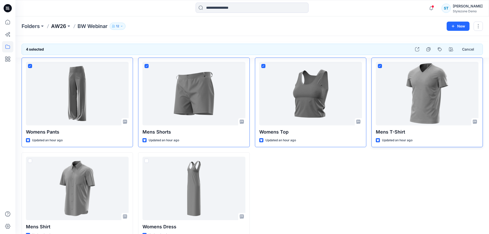
click at [63, 25] on p "AW26" at bounding box center [58, 26] width 15 height 7
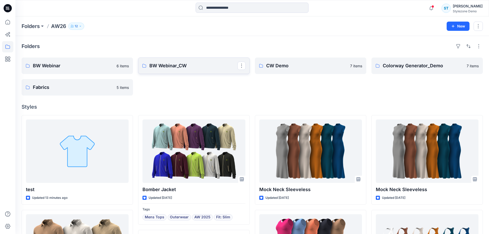
click at [193, 64] on p "BW Webinar_CW" at bounding box center [194, 65] width 88 height 7
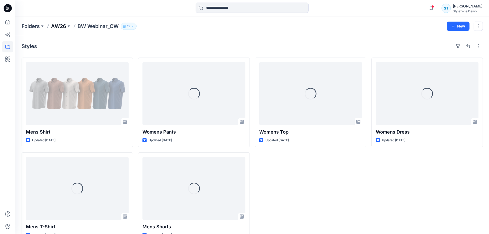
click at [58, 26] on p "AW26" at bounding box center [58, 26] width 15 height 7
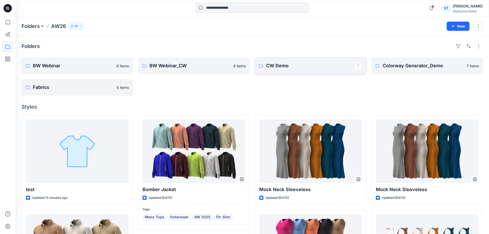
click at [282, 62] on link "CW Demo" at bounding box center [310, 66] width 111 height 16
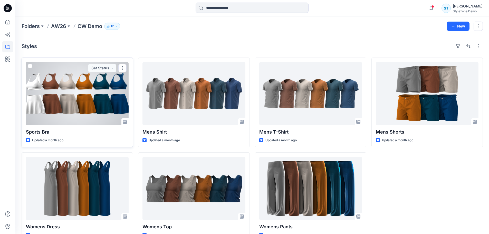
click at [70, 90] on div at bounding box center [77, 93] width 103 height 63
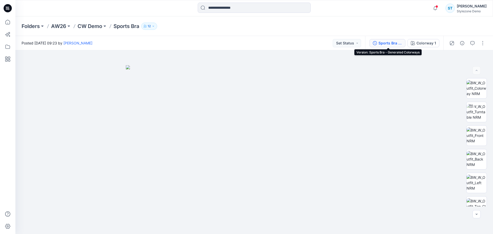
click at [397, 43] on div "Sports Bra - Generated Colorways" at bounding box center [391, 43] width 24 height 6
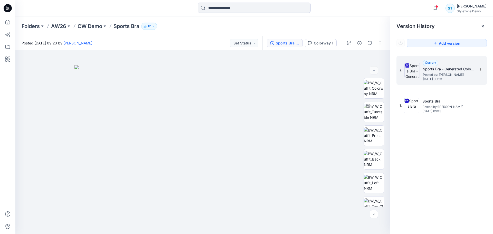
click at [476, 68] on div "2. Current Sports Bra - Generated Colorways Posted by: [PERSON_NAME] [DATE] 09:…" at bounding box center [438, 70] width 77 height 25
click at [480, 69] on icon at bounding box center [481, 70] width 4 height 4
click at [447, 114] on span "Delete Version" at bounding box center [445, 113] width 24 height 6
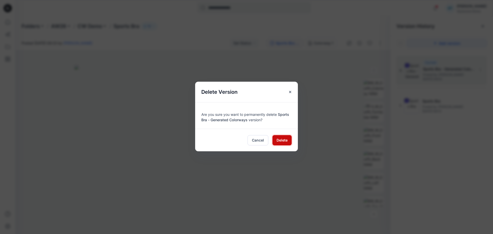
click at [277, 139] on span "Delete" at bounding box center [282, 139] width 11 height 5
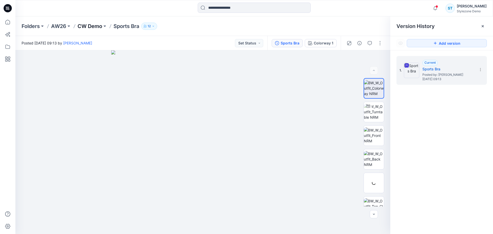
click at [87, 26] on p "CW Demo" at bounding box center [90, 26] width 25 height 7
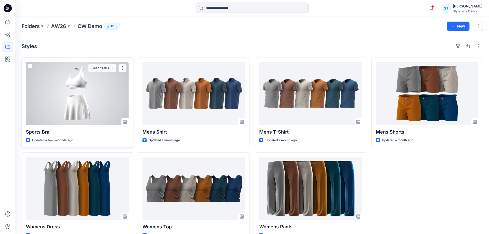
click at [30, 66] on span at bounding box center [30, 66] width 4 height 4
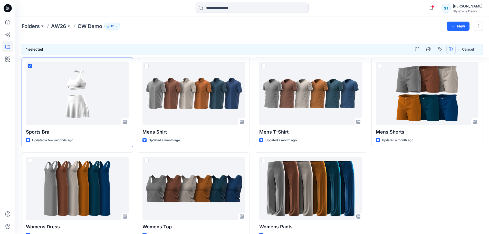
click at [453, 49] on icon "button" at bounding box center [451, 49] width 4 height 4
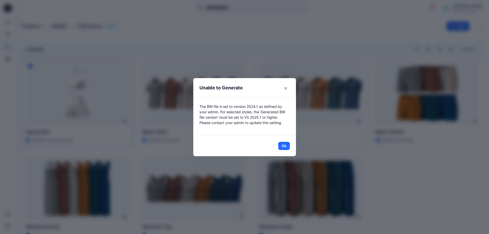
click at [285, 146] on button "Ok" at bounding box center [284, 146] width 12 height 8
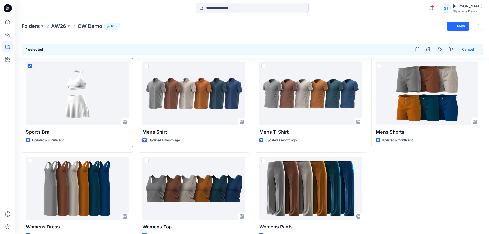
click at [464, 50] on button "Cancel" at bounding box center [468, 49] width 21 height 9
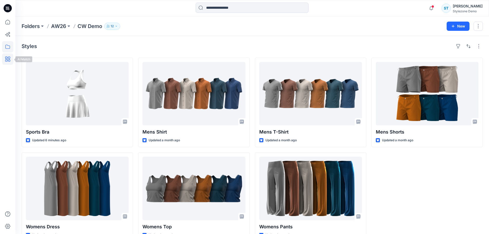
click at [11, 60] on icon at bounding box center [7, 58] width 11 height 11
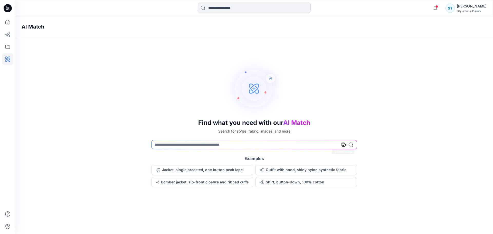
click at [346, 145] on div at bounding box center [347, 144] width 11 height 9
click at [344, 145] on icon at bounding box center [344, 145] width 4 height 4
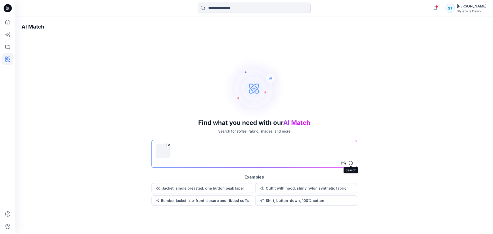
click at [353, 163] on icon at bounding box center [351, 163] width 4 height 4
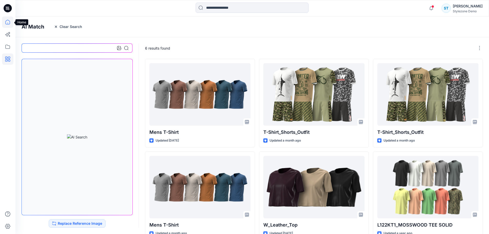
click at [8, 24] on icon at bounding box center [7, 21] width 11 height 11
